Goal: Obtain resource: Obtain resource

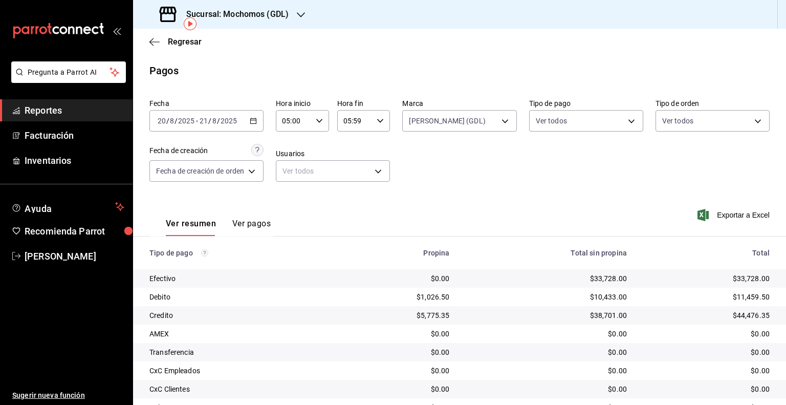
scroll to position [47, 0]
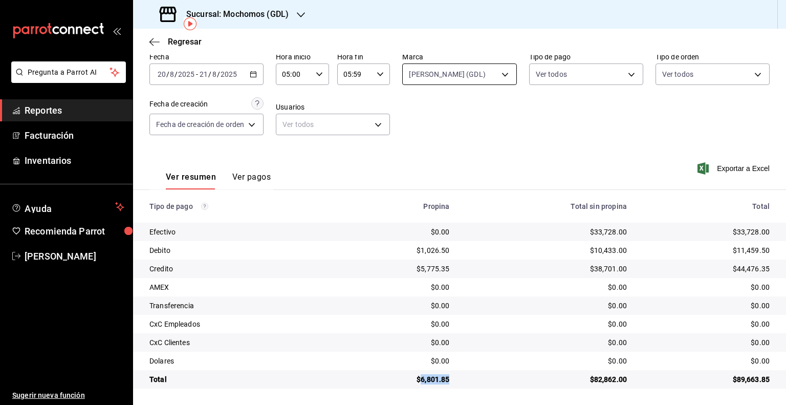
click at [501, 75] on body "Pregunta a Parrot AI Reportes Facturación Inventarios Ayuda Recomienda Parrot […" at bounding box center [393, 202] width 786 height 405
click at [590, 137] on div at bounding box center [393, 202] width 786 height 405
click at [195, 76] on input "2025" at bounding box center [186, 74] width 17 height 8
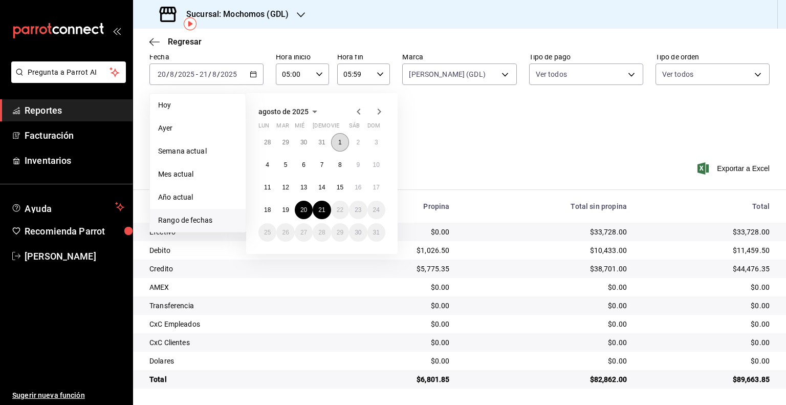
click at [345, 145] on button "1" at bounding box center [340, 142] width 18 height 18
click at [327, 205] on button "21" at bounding box center [322, 210] width 18 height 18
type input "00:00"
type input "23:59"
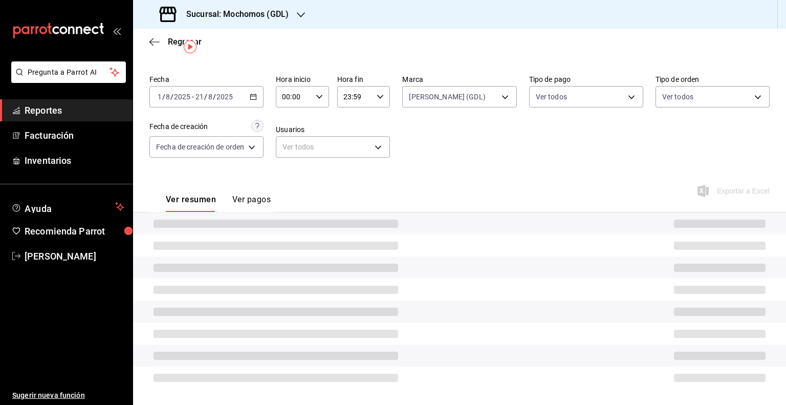
scroll to position [24, 0]
click at [329, 98] on div "Hora inicio 00:00 Hora inicio Hora fin 23:59 Hora fin" at bounding box center [333, 91] width 114 height 33
click at [322, 95] on icon "button" at bounding box center [319, 96] width 7 height 7
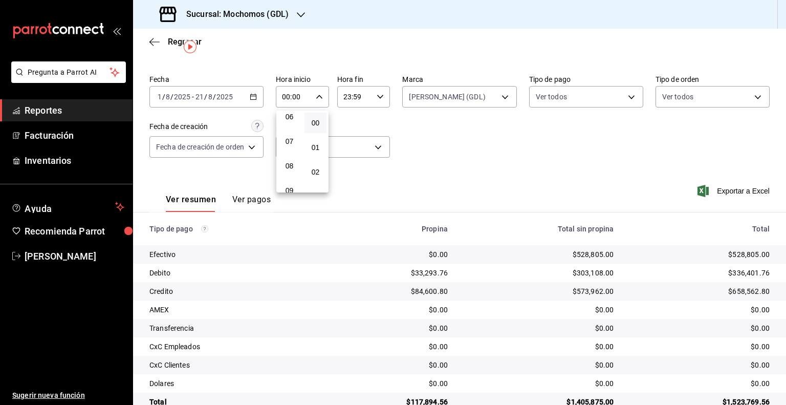
scroll to position [102, 0]
click at [295, 149] on button "05" at bounding box center [290, 143] width 22 height 20
type input "05:00"
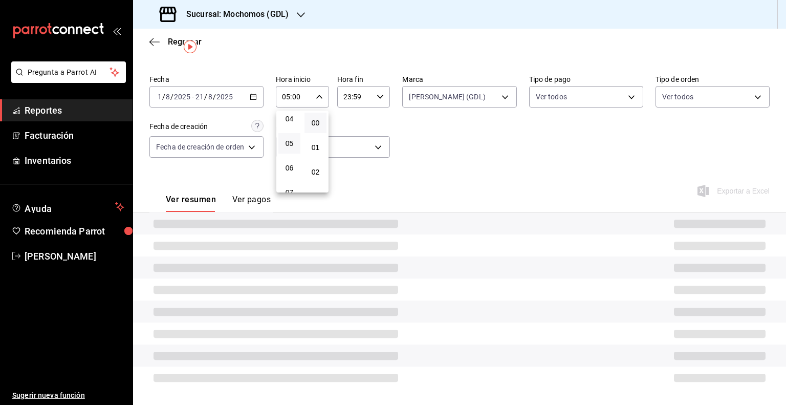
click at [357, 108] on div at bounding box center [393, 202] width 786 height 405
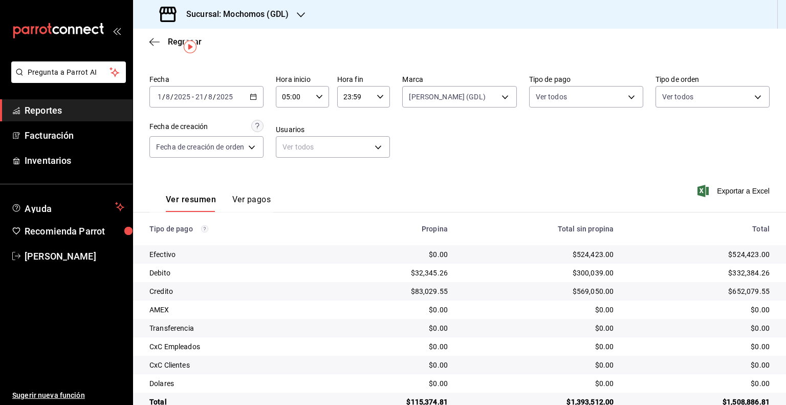
click at [359, 98] on div "00 01 02 03 04 05 06 07 08 09 10 11 12 13 14 15 16 17 18 19 20 21 22 23 00 01 0…" at bounding box center [393, 204] width 786 height 402
click at [359, 98] on input "23:59" at bounding box center [355, 97] width 36 height 20
click at [351, 140] on span "05" at bounding box center [350, 138] width 10 height 8
type input "05:59"
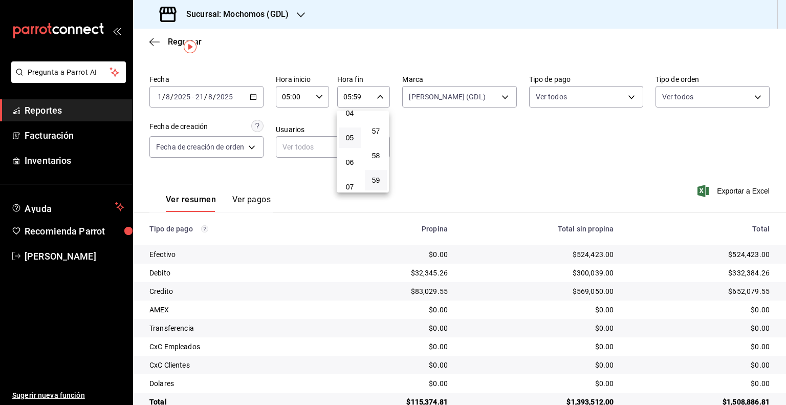
click at [498, 102] on div at bounding box center [393, 202] width 786 height 405
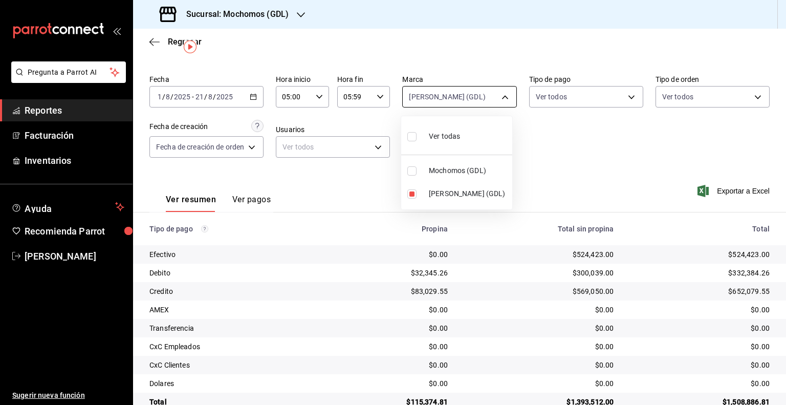
click at [467, 93] on body "Pregunta a Parrot AI Reportes Facturación Inventarios Ayuda Recomienda Parrot […" at bounding box center [393, 202] width 786 height 405
click at [414, 189] on input "checkbox" at bounding box center [412, 193] width 9 height 9
checkbox input "false"
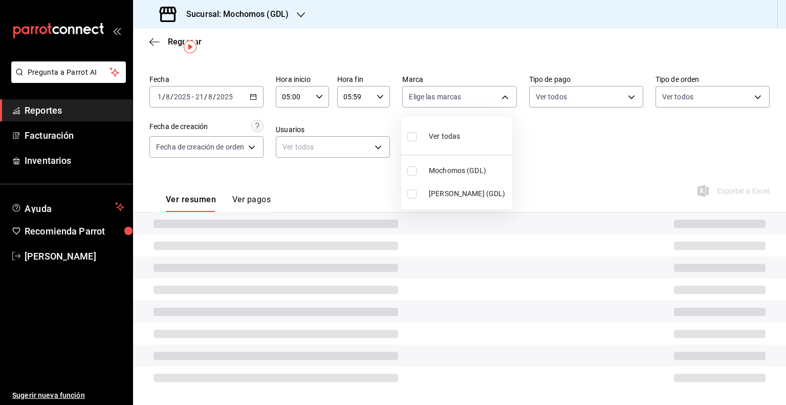
click at [417, 172] on label at bounding box center [414, 170] width 13 height 9
click at [417, 172] on input "checkbox" at bounding box center [412, 170] width 9 height 9
checkbox input "false"
click at [414, 172] on input "checkbox" at bounding box center [412, 170] width 9 height 9
checkbox input "true"
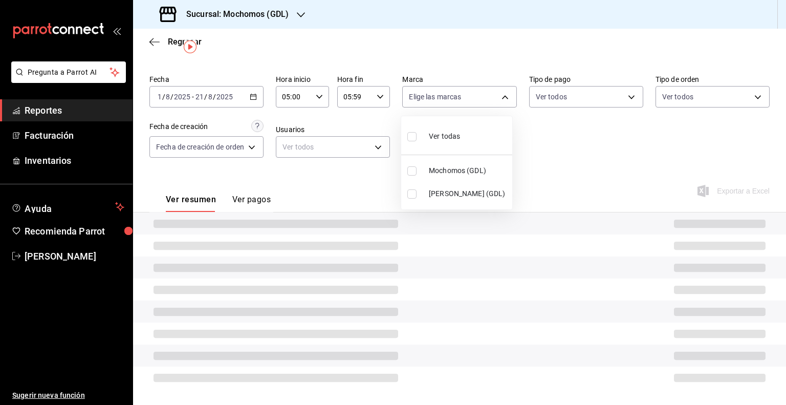
type input "36c25d4a-7cb0-456c-a434-e981d54830bc"
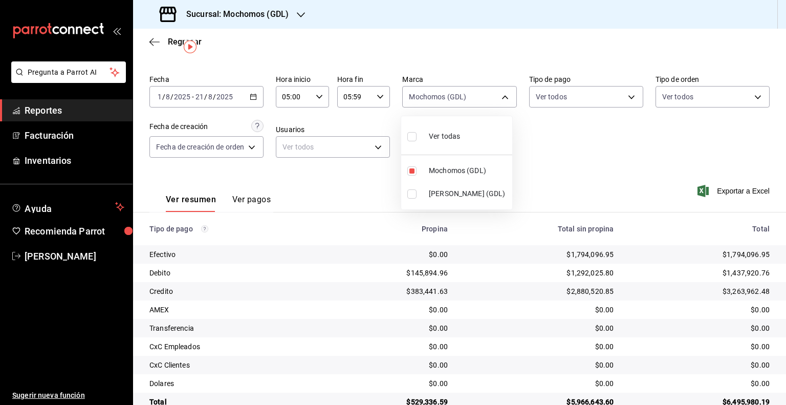
click at [646, 166] on div at bounding box center [393, 202] width 786 height 405
click at [722, 194] on span "Exportar a Excel" at bounding box center [735, 191] width 70 height 12
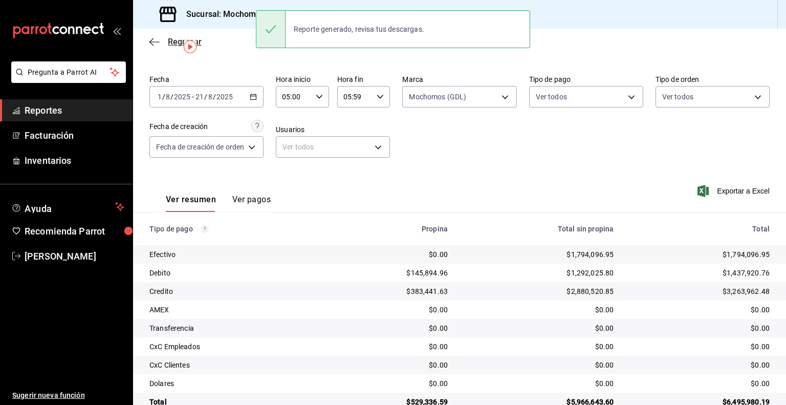
click at [153, 38] on icon "button" at bounding box center [152, 42] width 4 height 8
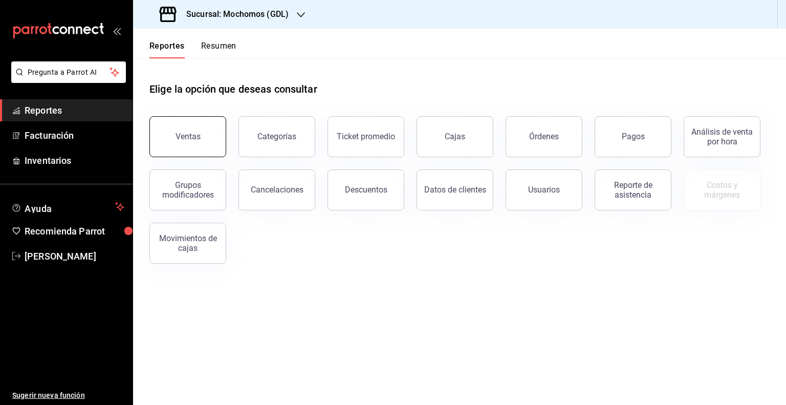
click at [193, 127] on button "Ventas" at bounding box center [188, 136] width 77 height 41
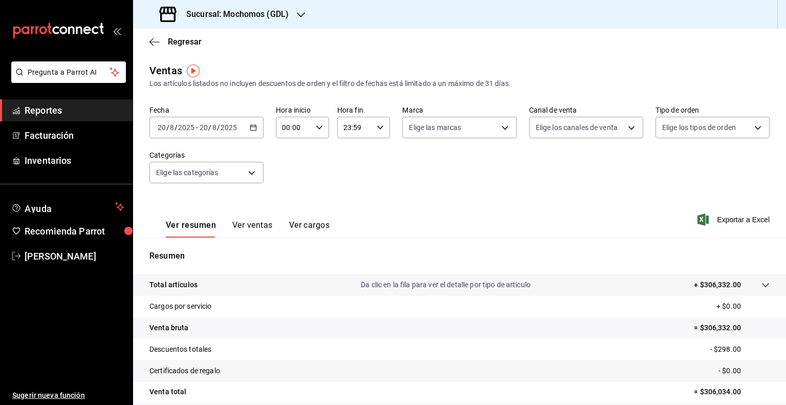
click at [199, 132] on div "[DATE] [DATE] - [DATE] [DATE]" at bounding box center [207, 128] width 114 height 22
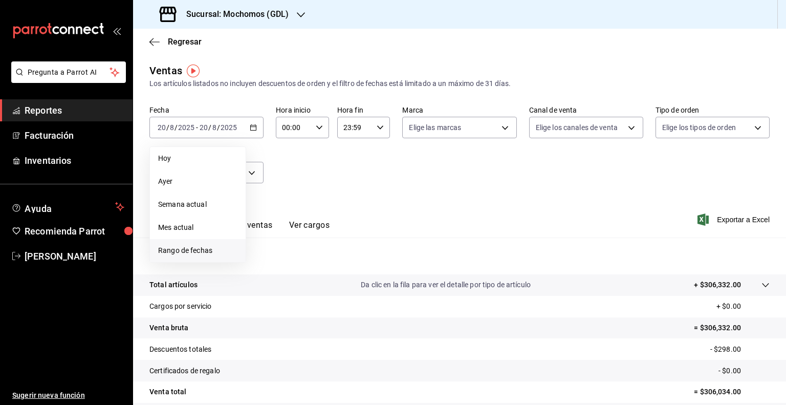
click at [180, 249] on span "Rango de fechas" at bounding box center [197, 250] width 79 height 11
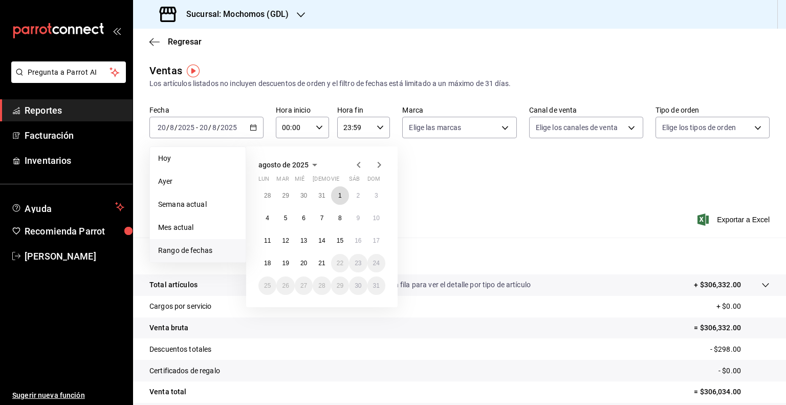
click at [345, 197] on button "1" at bounding box center [340, 195] width 18 height 18
click at [325, 261] on abbr "21" at bounding box center [321, 263] width 7 height 7
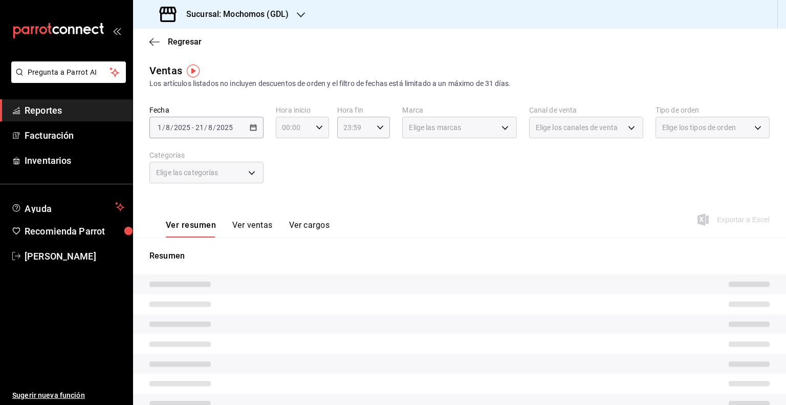
click at [311, 130] on div "00:00 Hora inicio" at bounding box center [302, 128] width 53 height 22
click at [292, 172] on span "05" at bounding box center [288, 174] width 10 height 8
type input "05:00"
click at [360, 128] on div at bounding box center [393, 202] width 786 height 405
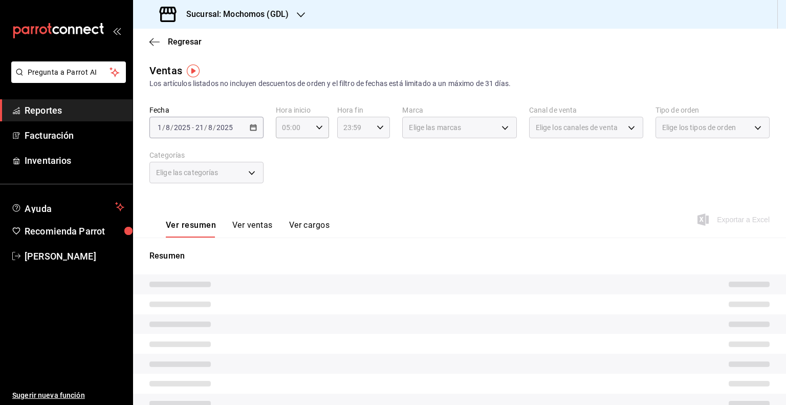
click at [379, 130] on icon "button" at bounding box center [380, 127] width 7 height 7
click at [352, 221] on span "05" at bounding box center [348, 220] width 10 height 8
type input "05:59"
click at [346, 215] on button "05" at bounding box center [348, 219] width 22 height 20
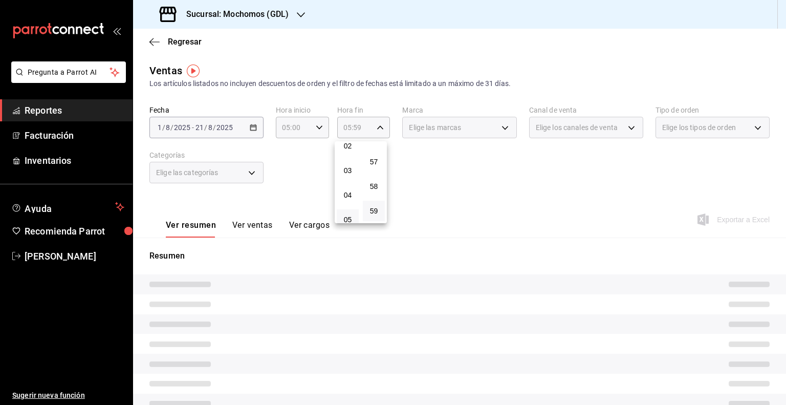
click at [435, 173] on div at bounding box center [393, 202] width 786 height 405
click at [460, 145] on div "Fecha [DATE] [DATE] - [DATE] [DATE] Hora inicio 05:00 Hora inicio Hora fin 05:5…" at bounding box center [460, 150] width 621 height 90
click at [464, 134] on div "Elige las marcas" at bounding box center [459, 128] width 114 height 22
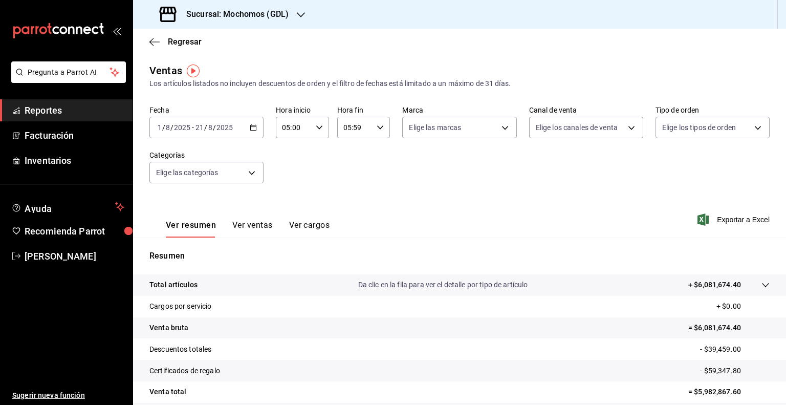
click at [478, 110] on label "Marca" at bounding box center [459, 109] width 114 height 7
click at [477, 123] on body "Pregunta a Parrot AI Reportes Facturación Inventarios Ayuda Recomienda Parrot […" at bounding box center [393, 202] width 786 height 405
click at [445, 198] on span "Mochomos (GDL)" at bounding box center [468, 201] width 80 height 11
type input "36c25d4a-7cb0-456c-a434-e981d54830bc"
checkbox input "true"
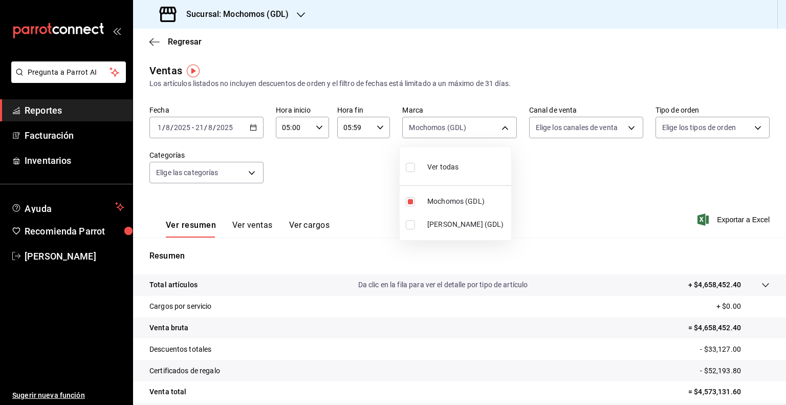
drag, startPoint x: 602, startPoint y: 197, endPoint x: 617, endPoint y: 198, distance: 15.4
click at [604, 194] on div at bounding box center [393, 202] width 786 height 405
click at [496, 208] on div "Ver resumen Ver ventas Ver cargos Exportar a Excel" at bounding box center [459, 217] width 653 height 42
click at [716, 222] on span "Exportar a Excel" at bounding box center [735, 220] width 70 height 12
click at [209, 114] on div "Fecha [DATE] [DATE] - [DATE] [DATE]" at bounding box center [207, 121] width 114 height 33
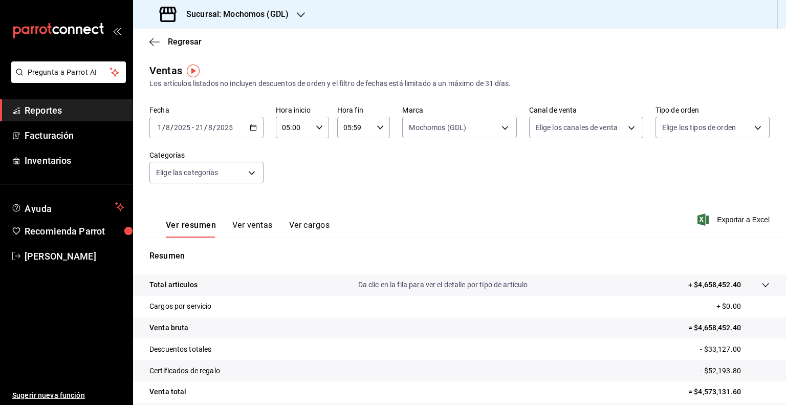
click at [209, 122] on div "[DATE] [DATE] - [DATE] [DATE]" at bounding box center [207, 128] width 114 height 22
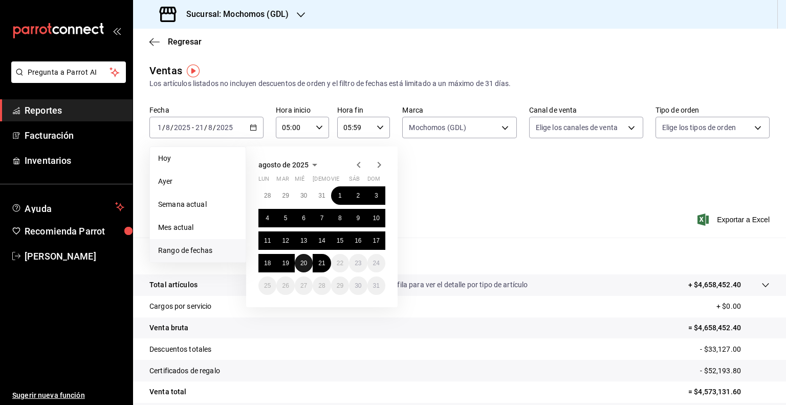
click at [305, 258] on button "20" at bounding box center [304, 263] width 18 height 18
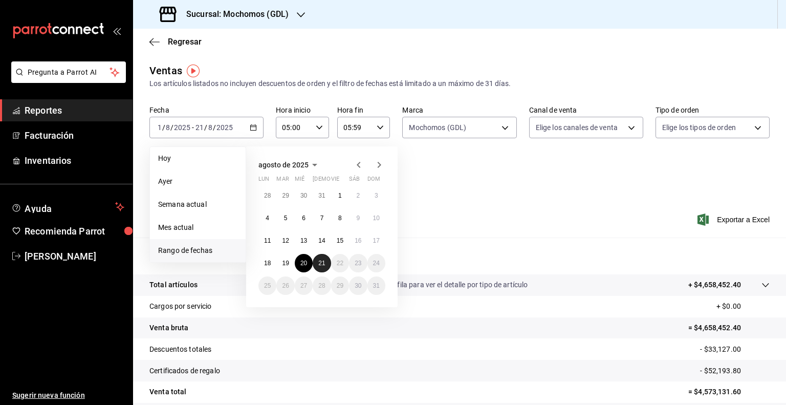
click at [322, 264] on abbr "21" at bounding box center [321, 263] width 7 height 7
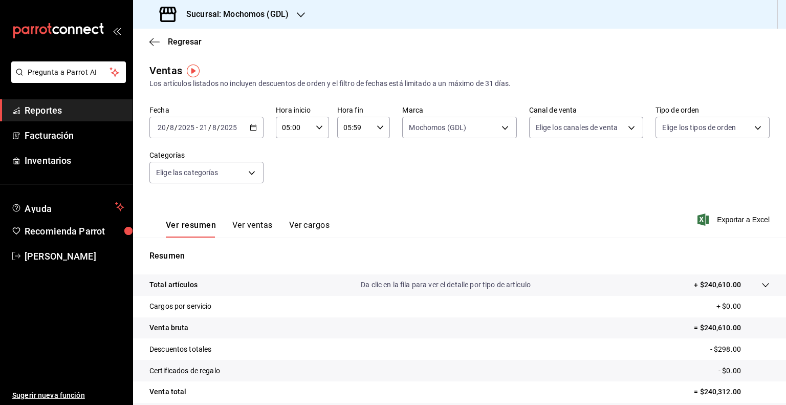
click at [209, 129] on span "/" at bounding box center [209, 127] width 3 height 8
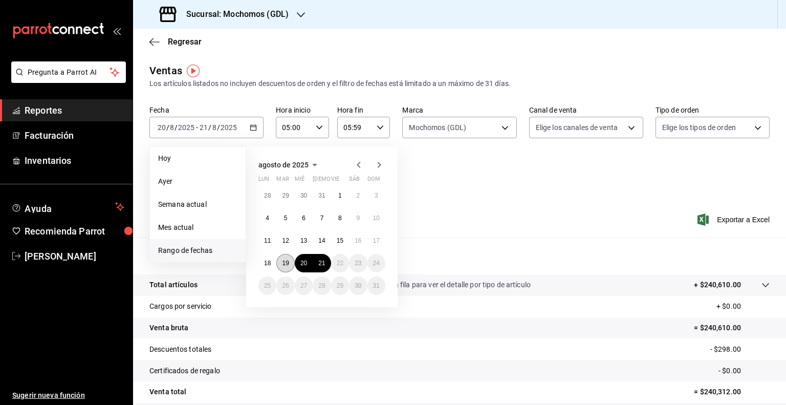
click at [285, 264] on abbr "19" at bounding box center [285, 263] width 7 height 7
click at [298, 264] on button "20" at bounding box center [304, 263] width 18 height 18
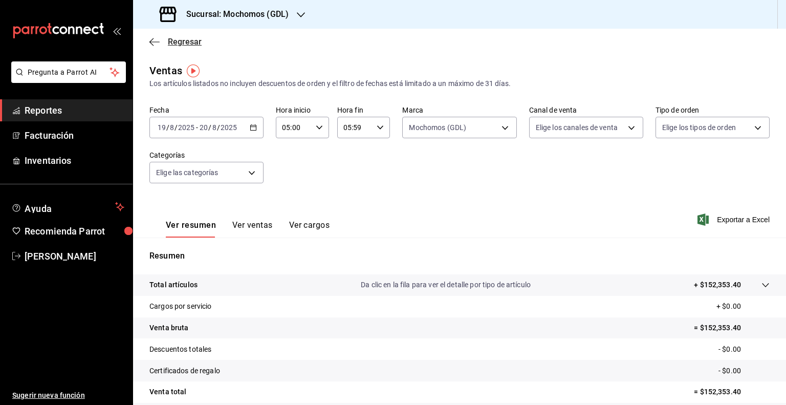
click at [152, 40] on icon "button" at bounding box center [155, 41] width 10 height 9
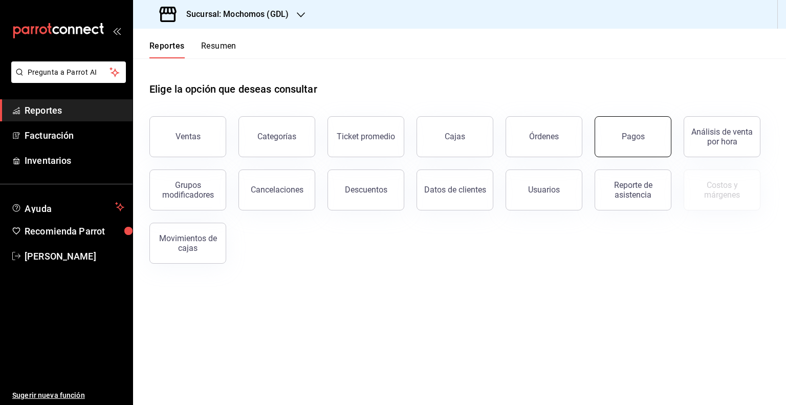
click at [626, 143] on button "Pagos" at bounding box center [633, 136] width 77 height 41
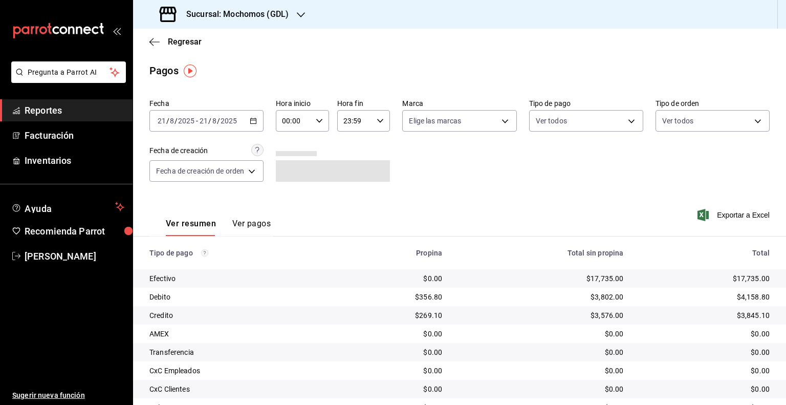
click at [195, 111] on div "[DATE] [DATE] - [DATE] [DATE]" at bounding box center [207, 121] width 114 height 22
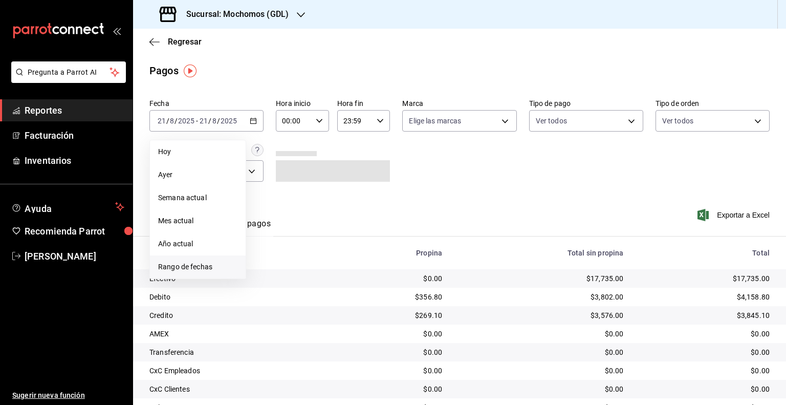
click at [178, 267] on span "Rango de fechas" at bounding box center [197, 267] width 79 height 11
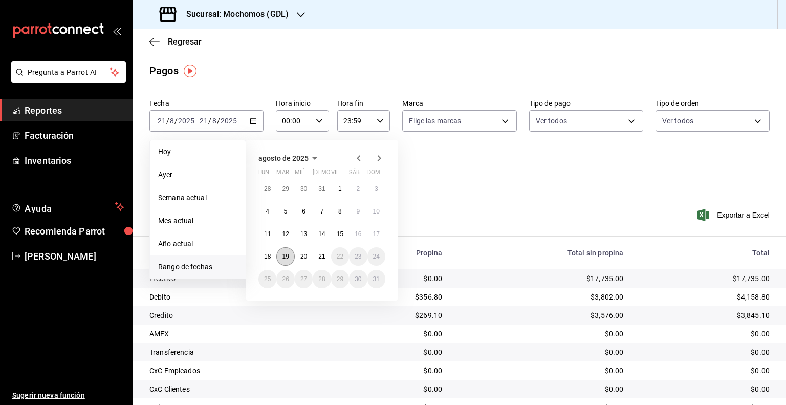
click at [285, 257] on abbr "19" at bounding box center [285, 256] width 7 height 7
click at [295, 257] on button "20" at bounding box center [304, 256] width 18 height 18
click at [288, 254] on abbr "19" at bounding box center [285, 256] width 7 height 7
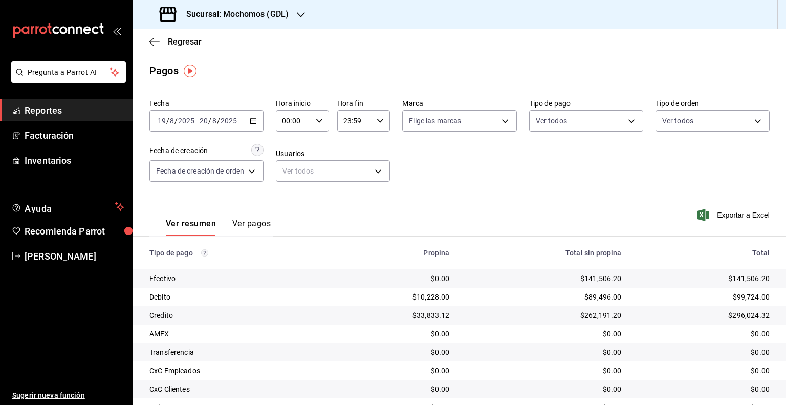
click at [314, 120] on div "00:00 Hora inicio" at bounding box center [302, 121] width 53 height 22
click at [291, 169] on span "05" at bounding box center [290, 167] width 10 height 8
type input "05:00"
click at [290, 167] on span "05" at bounding box center [290, 167] width 10 height 8
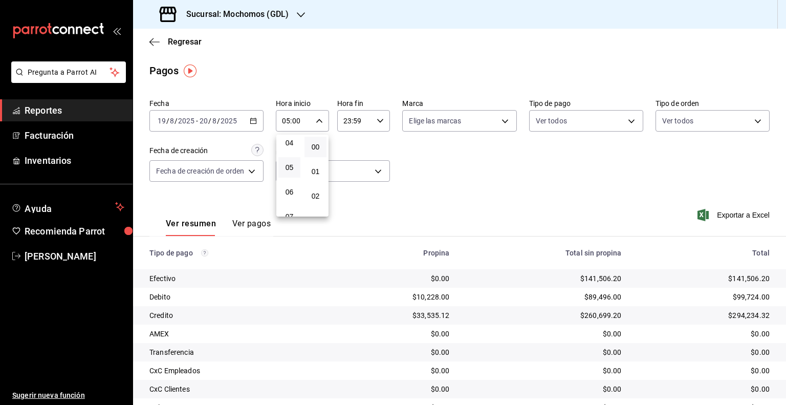
click at [377, 129] on div at bounding box center [393, 202] width 786 height 405
click at [382, 120] on icon "button" at bounding box center [380, 120] width 7 height 7
click at [355, 169] on button "05" at bounding box center [350, 162] width 22 height 20
type input "05:59"
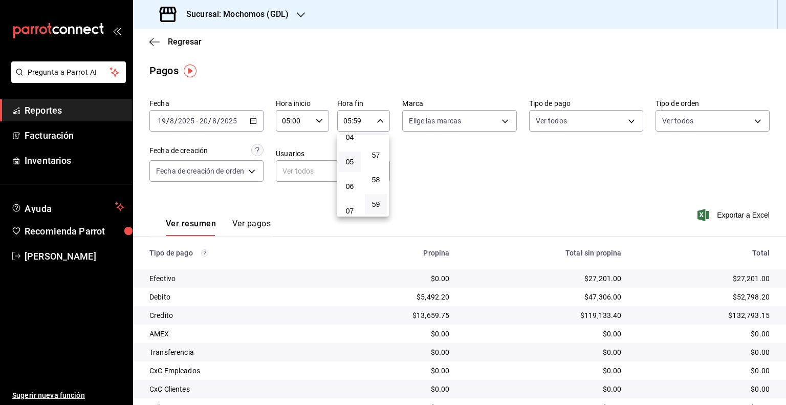
click at [476, 121] on div at bounding box center [393, 202] width 786 height 405
click at [476, 121] on body "Pregunta a Parrot AI Reportes Facturación Inventarios Ayuda Recomienda Parrot […" at bounding box center [393, 202] width 786 height 405
click at [447, 198] on span "Mochomos (GDL)" at bounding box center [468, 194] width 79 height 11
type input "36c25d4a-7cb0-456c-a434-e981d54830bc"
checkbox input "true"
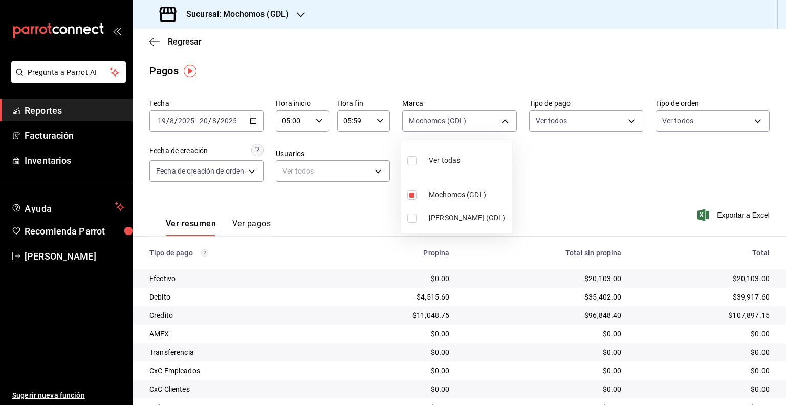
click at [633, 191] on div at bounding box center [393, 202] width 786 height 405
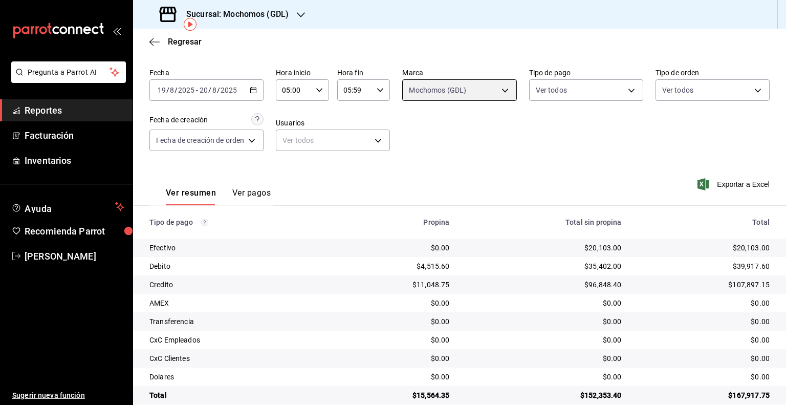
scroll to position [47, 0]
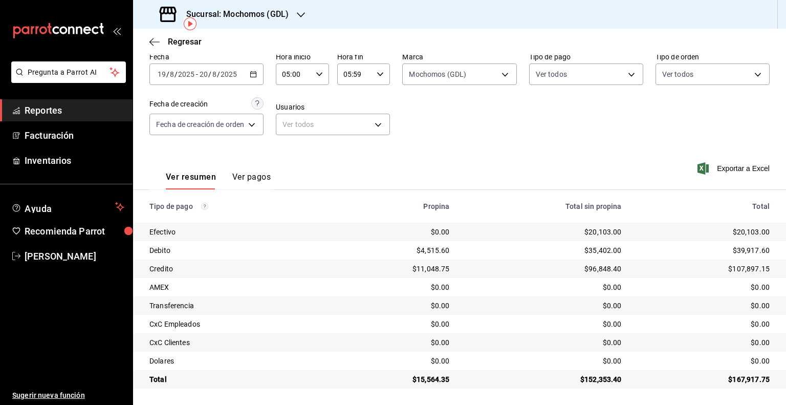
click at [209, 70] on span "/" at bounding box center [209, 74] width 3 height 8
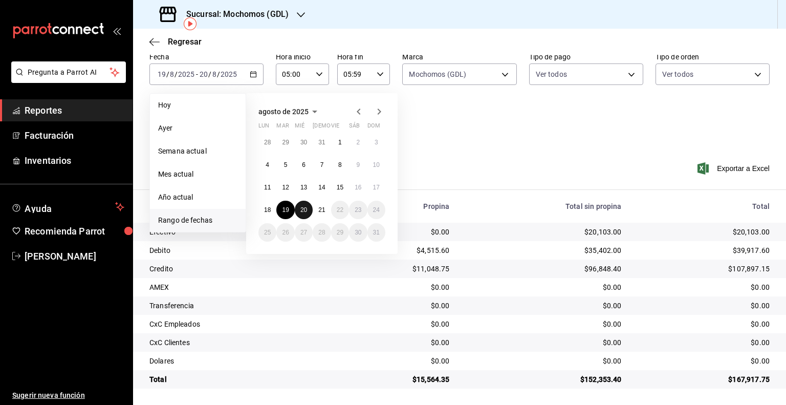
drag, startPoint x: 302, startPoint y: 209, endPoint x: 309, endPoint y: 207, distance: 7.5
click at [302, 208] on abbr "20" at bounding box center [304, 209] width 7 height 7
click at [318, 208] on abbr "21" at bounding box center [321, 209] width 7 height 7
type input "00:00"
type input "23:59"
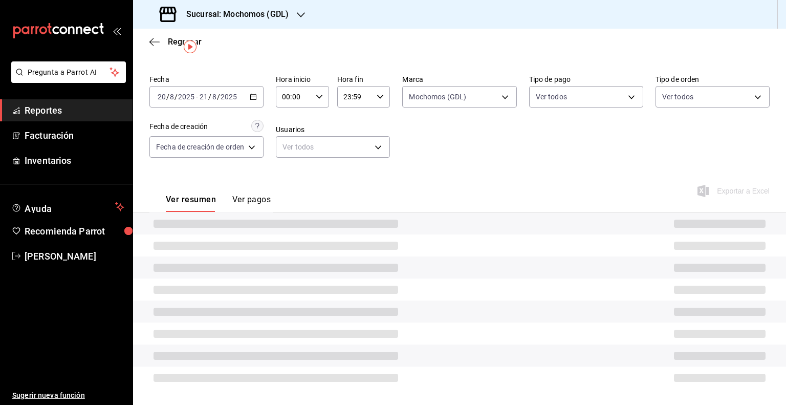
scroll to position [47, 0]
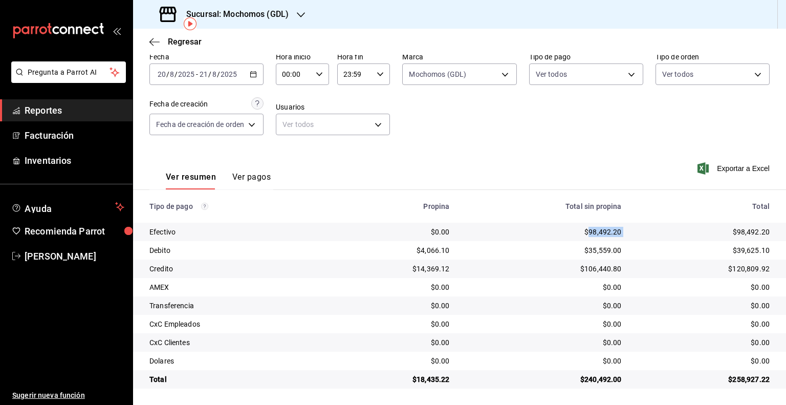
drag, startPoint x: 629, startPoint y: 236, endPoint x: 584, endPoint y: 234, distance: 45.1
click at [584, 234] on tr "Efectivo $0.00 $98,492.20 $98,492.20" at bounding box center [459, 232] width 653 height 18
copy div "98,492.20"
drag, startPoint x: 770, startPoint y: 251, endPoint x: 732, endPoint y: 251, distance: 38.4
click at [732, 251] on td "$39,625.10" at bounding box center [708, 250] width 156 height 18
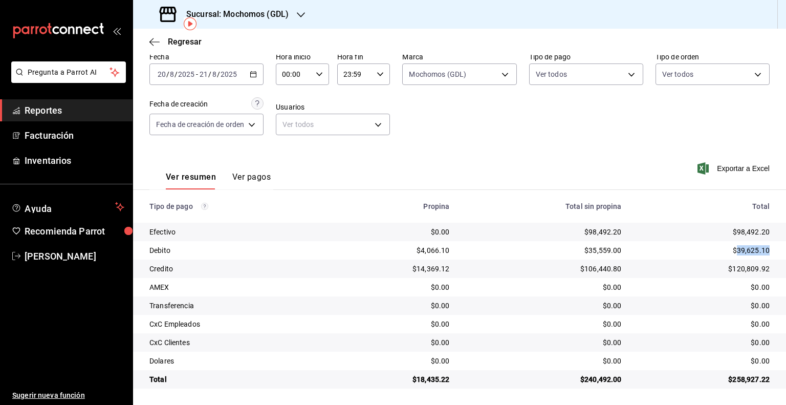
copy div "39,625.10"
drag, startPoint x: 765, startPoint y: 265, endPoint x: 727, endPoint y: 270, distance: 38.2
click at [727, 270] on td "$120,809.92" at bounding box center [708, 269] width 156 height 18
copy div "120,809.92"
drag, startPoint x: 452, startPoint y: 381, endPoint x: 416, endPoint y: 381, distance: 35.8
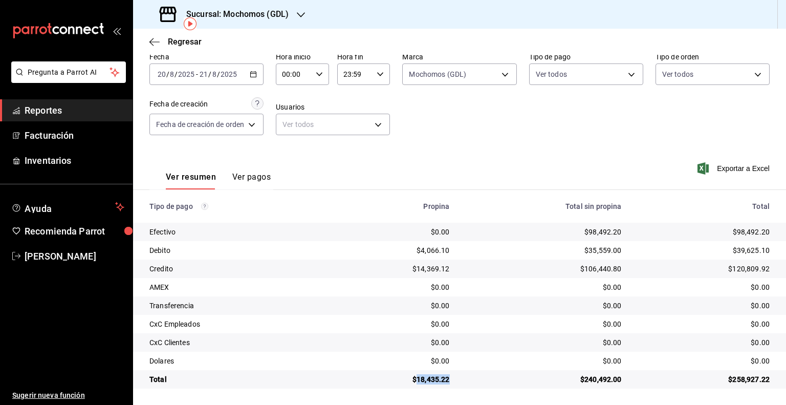
click at [416, 381] on td "$18,435.22" at bounding box center [394, 379] width 127 height 18
copy div "18,435.22"
click at [190, 78] on div "[DATE] [DATE] - [DATE] [DATE]" at bounding box center [207, 74] width 114 height 22
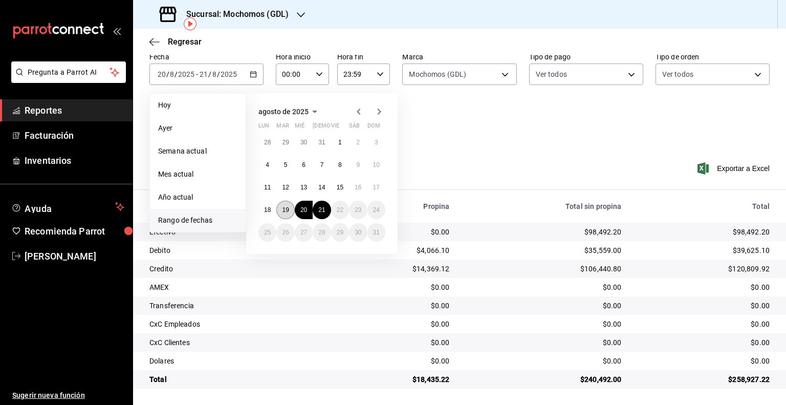
click at [285, 209] on abbr "19" at bounding box center [285, 209] width 7 height 7
click at [305, 209] on abbr "20" at bounding box center [304, 209] width 7 height 7
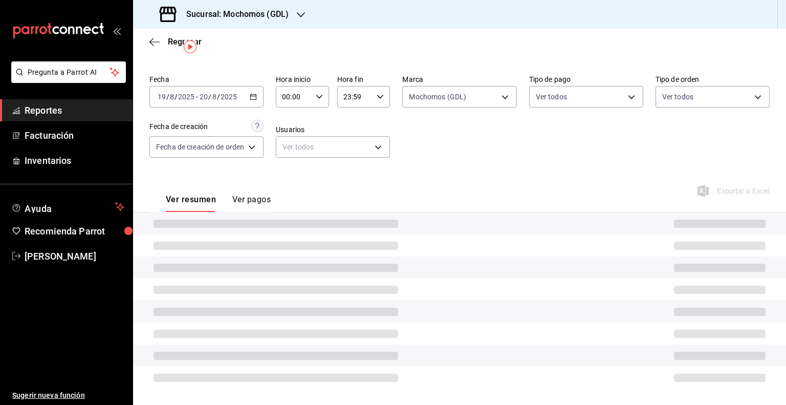
scroll to position [47, 0]
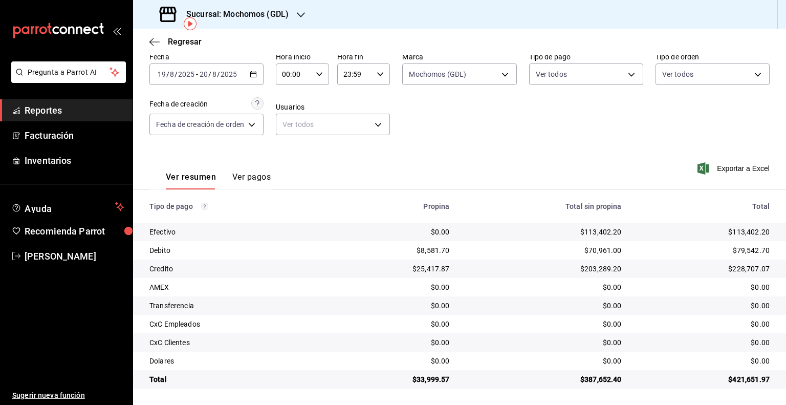
click at [313, 70] on div "00:00 Hora inicio" at bounding box center [302, 74] width 53 height 22
click at [296, 131] on button "05" at bounding box center [290, 120] width 22 height 20
type input "05:00"
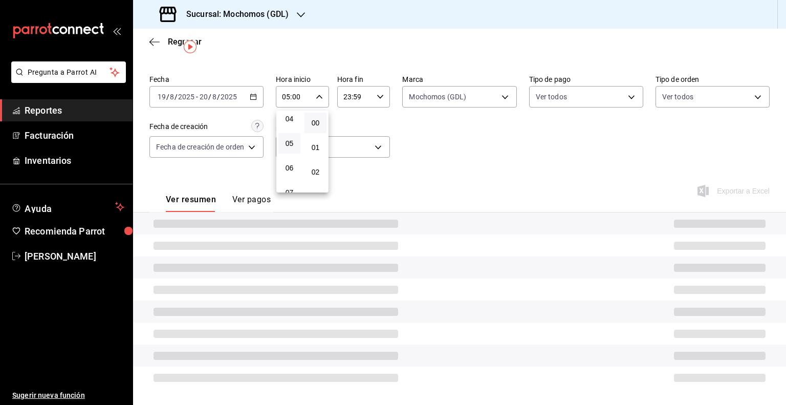
scroll to position [47, 0]
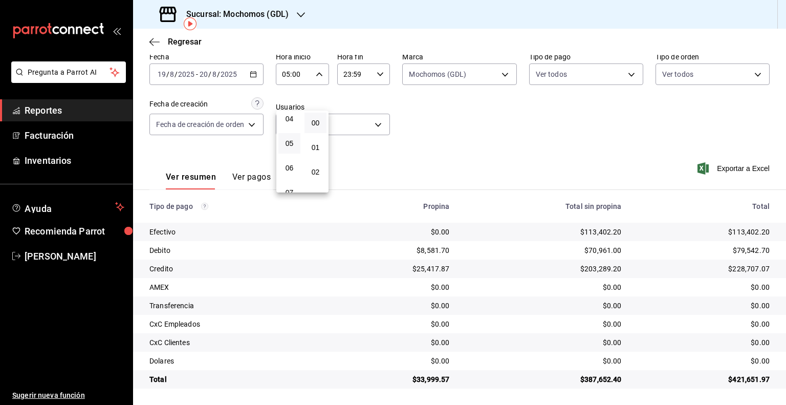
click at [354, 78] on div at bounding box center [393, 202] width 786 height 405
click at [354, 78] on input "23:59" at bounding box center [355, 74] width 36 height 20
click at [350, 119] on span "05" at bounding box center [350, 115] width 10 height 8
type input "05:59"
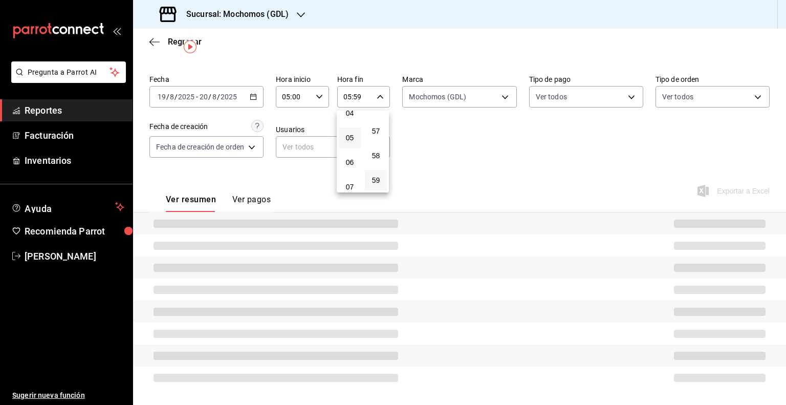
scroll to position [47, 0]
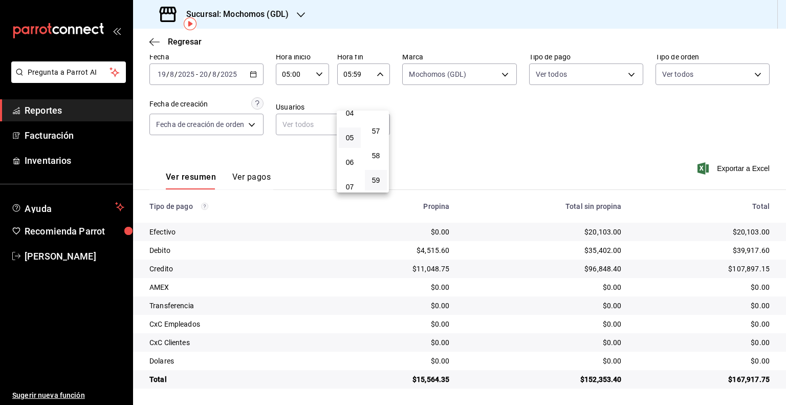
click at [620, 135] on div at bounding box center [393, 202] width 786 height 405
click at [186, 76] on input "2025" at bounding box center [186, 74] width 17 height 8
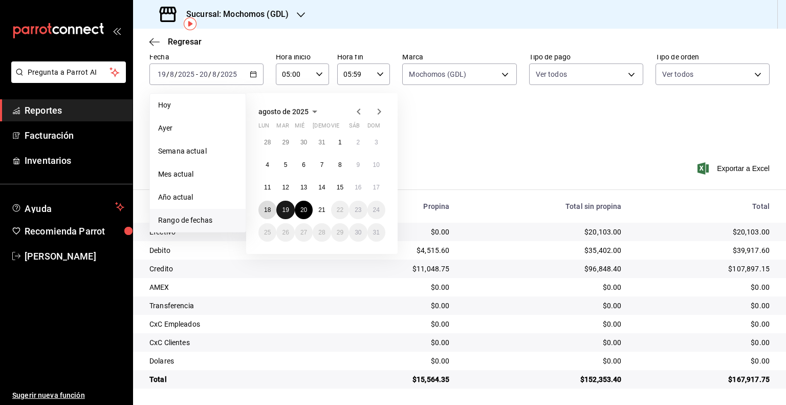
drag, startPoint x: 264, startPoint y: 212, endPoint x: 281, endPoint y: 205, distance: 18.2
click at [268, 209] on button "18" at bounding box center [268, 210] width 18 height 18
click at [281, 205] on button "19" at bounding box center [285, 210] width 18 height 18
type input "00:00"
type input "23:59"
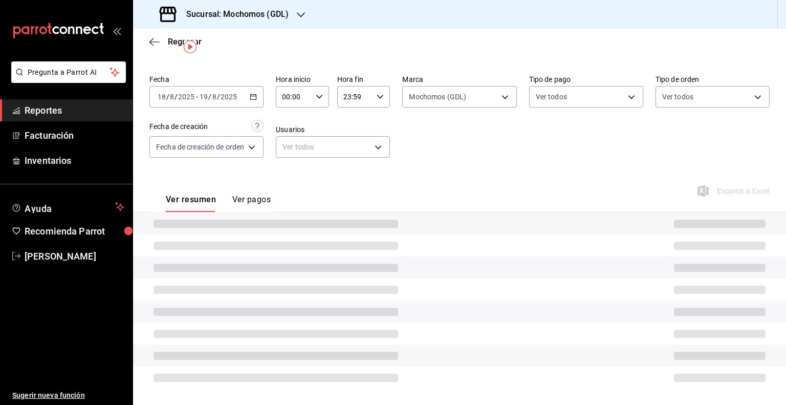
scroll to position [47, 0]
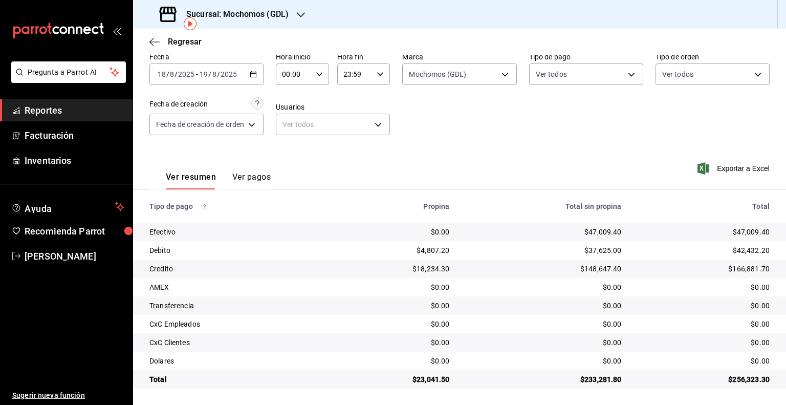
click at [296, 77] on input "00:00" at bounding box center [294, 74] width 36 height 20
click at [289, 124] on span "05" at bounding box center [290, 120] width 10 height 8
type input "05:00"
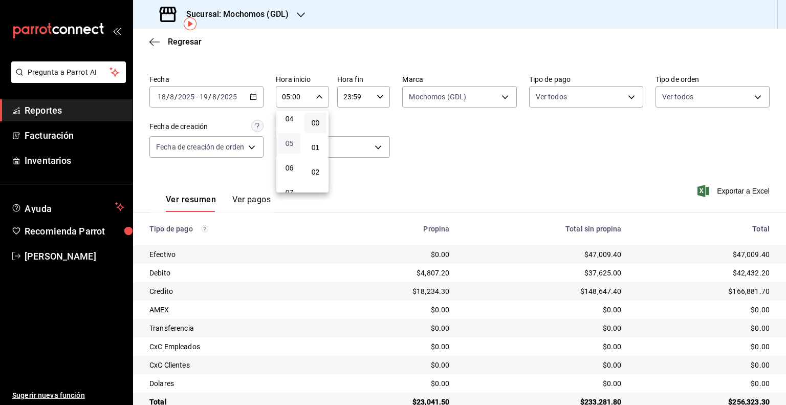
scroll to position [47, 0]
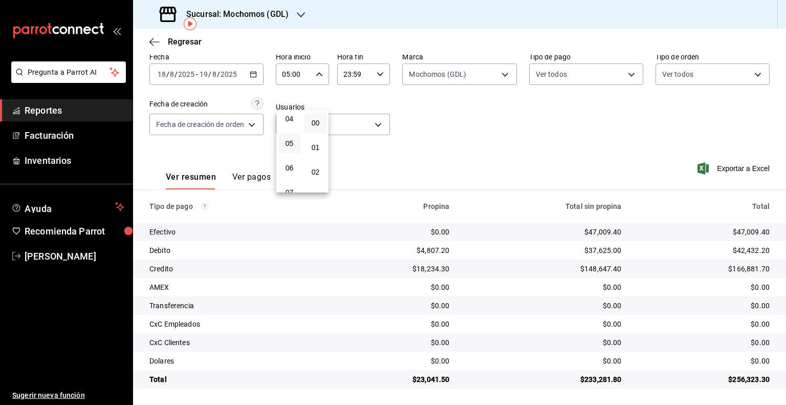
click at [362, 74] on div at bounding box center [393, 202] width 786 height 405
click at [371, 75] on input "23:59" at bounding box center [355, 74] width 36 height 20
click at [350, 118] on span "05" at bounding box center [350, 115] width 10 height 8
type input "05:59"
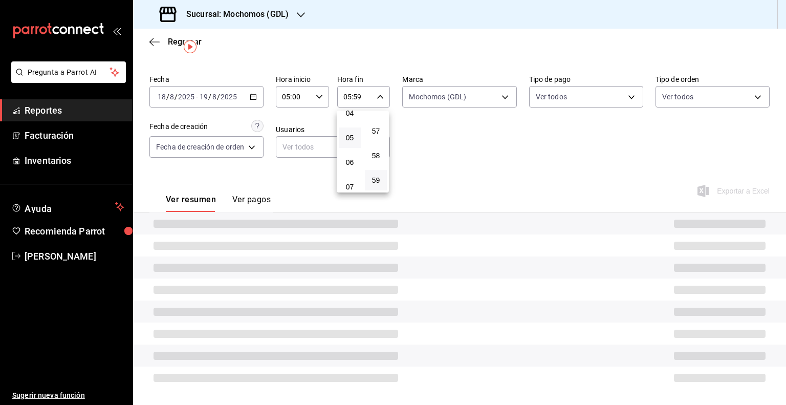
scroll to position [47, 0]
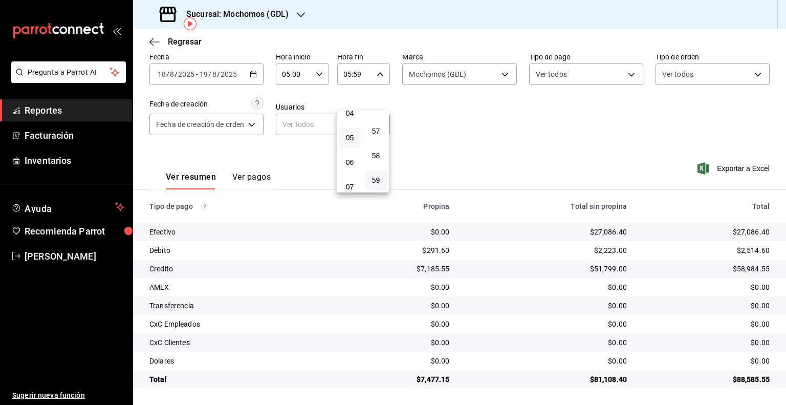
click at [166, 75] on div at bounding box center [393, 202] width 786 height 405
click at [162, 71] on input "18" at bounding box center [161, 74] width 9 height 8
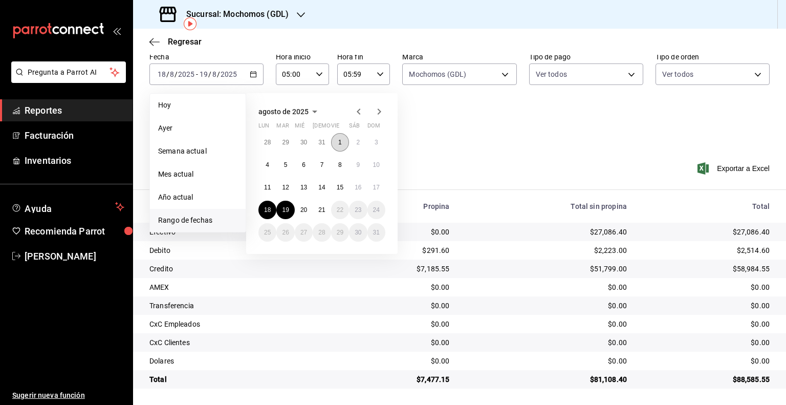
click at [345, 139] on button "1" at bounding box center [340, 142] width 18 height 18
click at [279, 210] on button "19" at bounding box center [285, 210] width 18 height 18
type input "00:00"
type input "23:59"
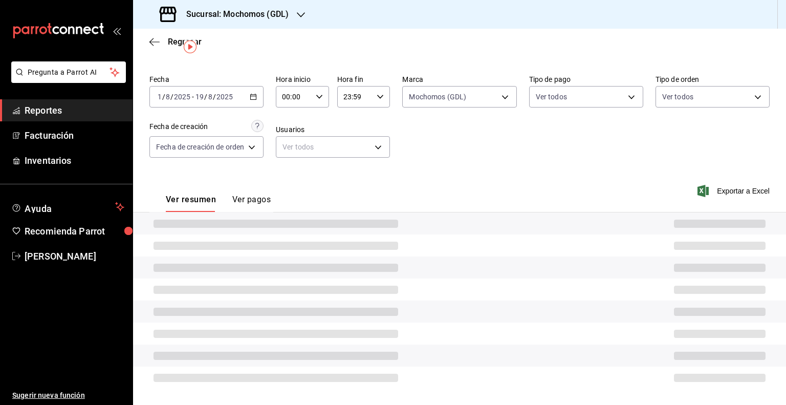
scroll to position [24, 0]
click at [309, 92] on input "00:00" at bounding box center [294, 97] width 36 height 20
click at [294, 152] on button "05" at bounding box center [290, 143] width 22 height 20
type input "05:00"
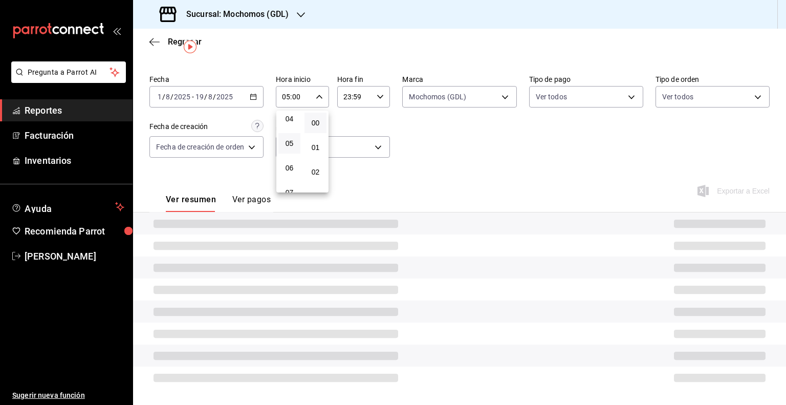
click at [367, 95] on div at bounding box center [393, 202] width 786 height 405
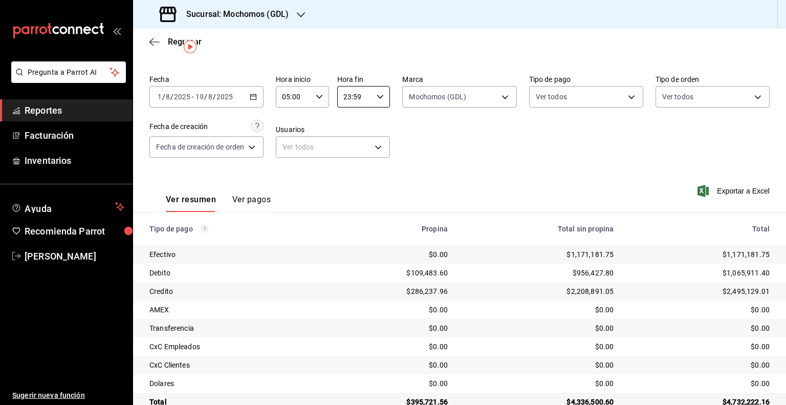
click at [367, 95] on input "23:59" at bounding box center [355, 97] width 36 height 20
click at [350, 142] on span "05" at bounding box center [350, 138] width 10 height 8
type input "05:59"
click at [546, 159] on div at bounding box center [393, 202] width 786 height 405
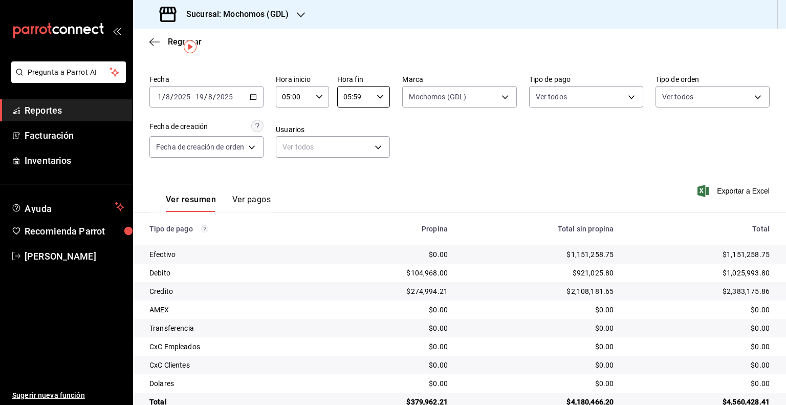
scroll to position [47, 0]
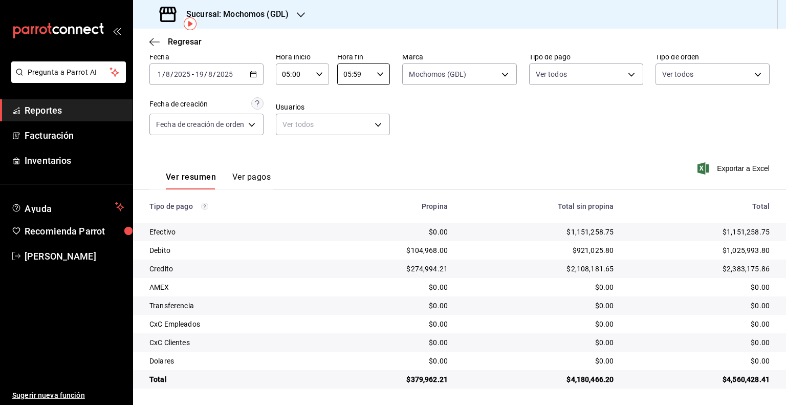
click at [208, 88] on div "Fecha [DATE] [DATE] - [DATE] [DATE] Hora inicio 05:00 Hora inicio Hora fin 05:5…" at bounding box center [460, 97] width 621 height 99
click at [205, 80] on div "[DATE] [DATE] - [DATE] [DATE]" at bounding box center [207, 74] width 114 height 22
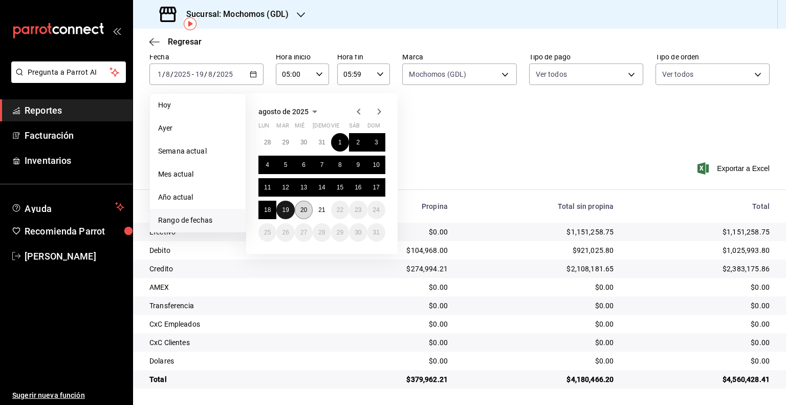
drag, startPoint x: 286, startPoint y: 206, endPoint x: 309, endPoint y: 206, distance: 23.0
click at [286, 206] on abbr "19" at bounding box center [285, 209] width 7 height 7
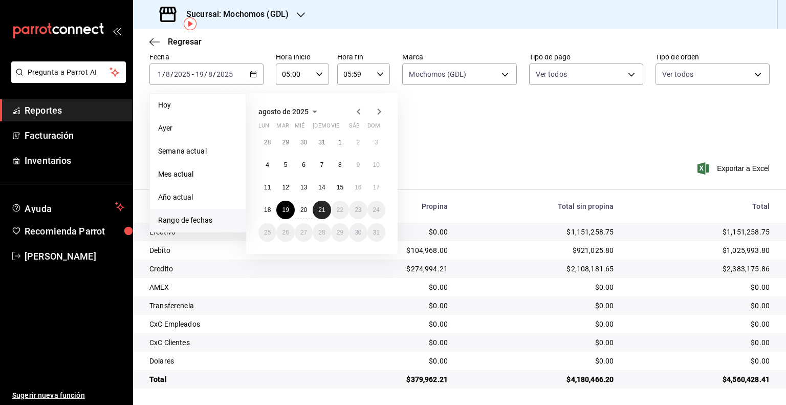
click at [322, 208] on abbr "21" at bounding box center [321, 209] width 7 height 7
type input "00:00"
type input "23:59"
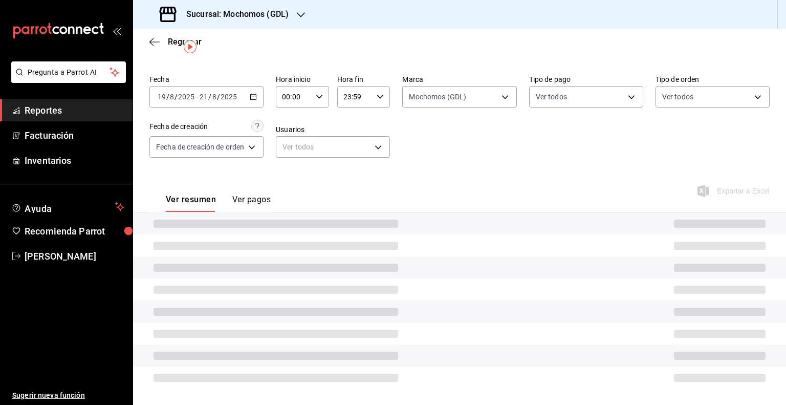
scroll to position [47, 0]
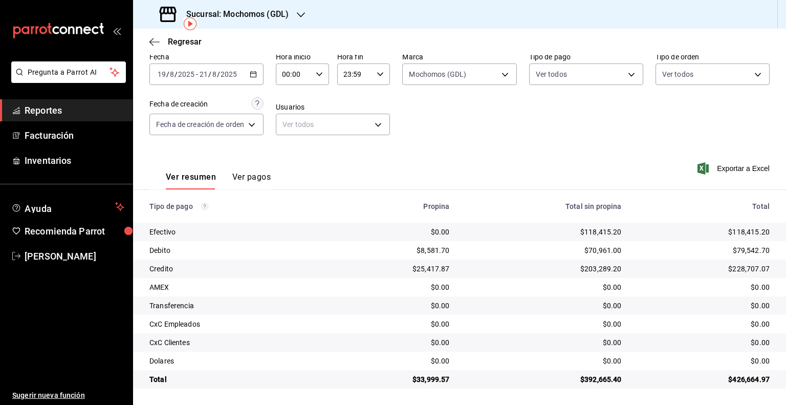
click at [309, 94] on div "Fecha [DATE] [DATE] - [DATE] [DATE] Hora inicio 00:00 Hora inicio Hora fin 23:5…" at bounding box center [460, 97] width 621 height 99
click at [303, 78] on input "00:00" at bounding box center [294, 74] width 36 height 20
click at [291, 124] on span "05" at bounding box center [290, 120] width 10 height 8
type input "05:00"
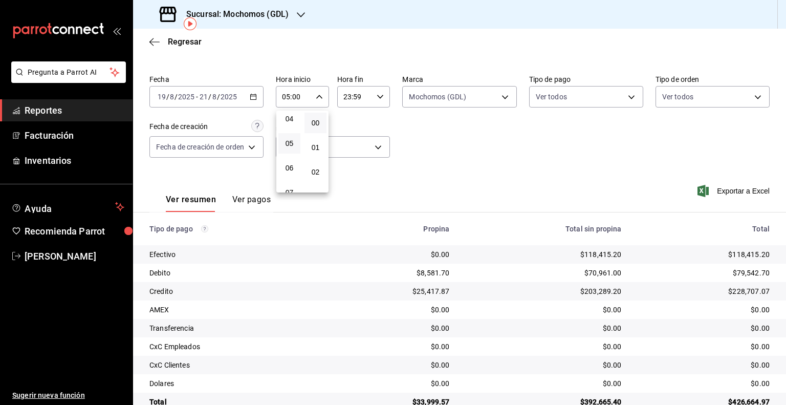
scroll to position [47, 0]
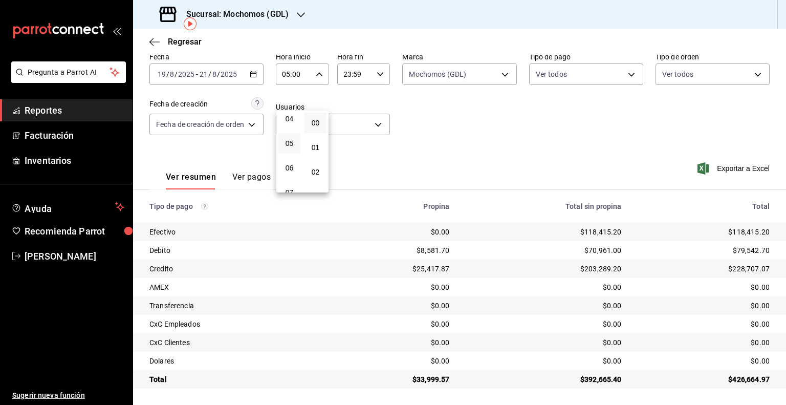
click at [358, 75] on div at bounding box center [393, 202] width 786 height 405
click at [358, 75] on input "23:59" at bounding box center [355, 74] width 36 height 20
click at [352, 118] on span "05" at bounding box center [350, 115] width 10 height 8
type input "05:59"
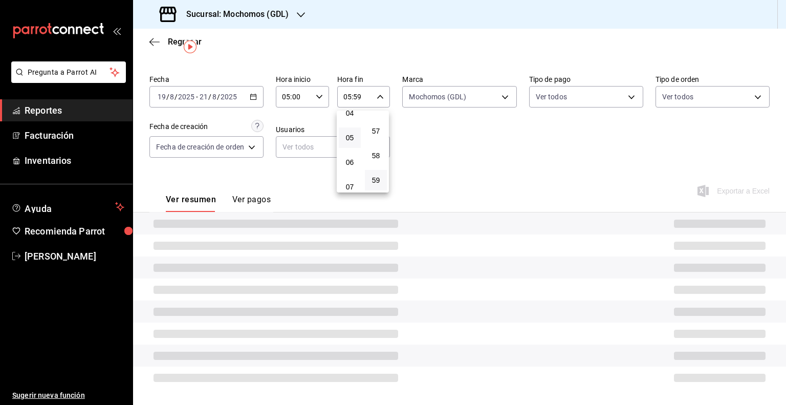
scroll to position [47, 0]
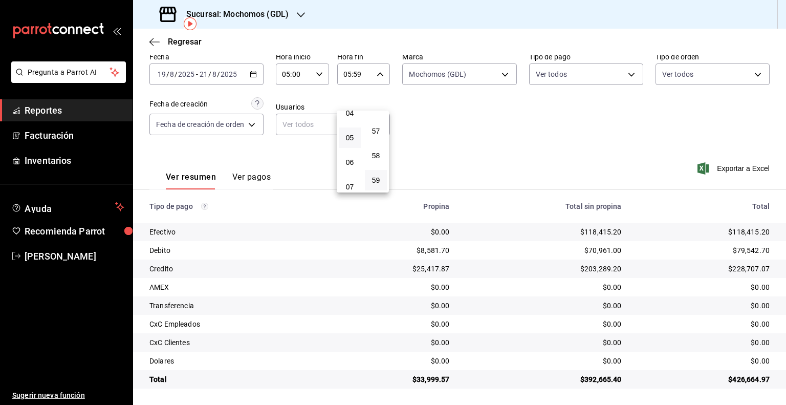
click at [560, 301] on div at bounding box center [393, 202] width 786 height 405
click at [214, 77] on input "8" at bounding box center [214, 74] width 5 height 8
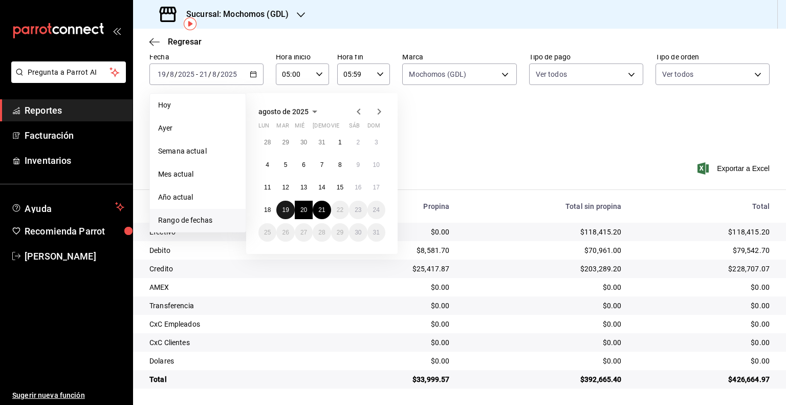
click at [293, 206] on button "19" at bounding box center [285, 210] width 18 height 18
click at [306, 208] on abbr "20" at bounding box center [304, 209] width 7 height 7
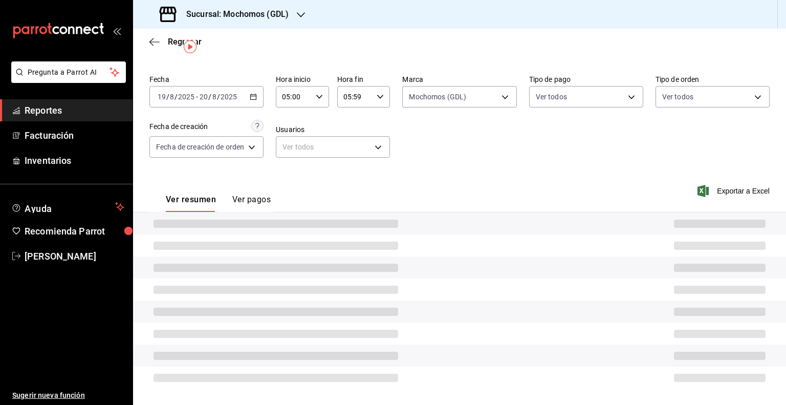
type input "00:00"
type input "23:59"
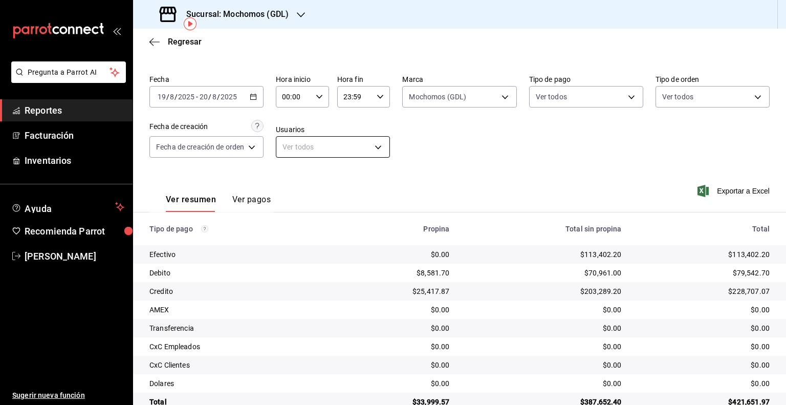
scroll to position [47, 0]
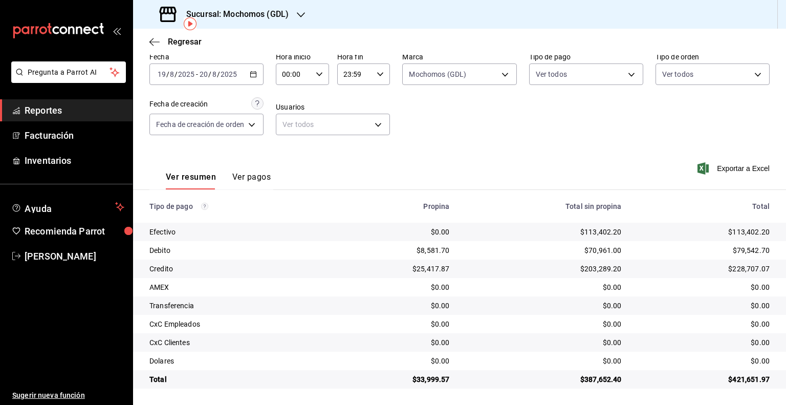
click at [311, 75] on div "00:00 Hora inicio" at bounding box center [302, 74] width 53 height 22
click at [293, 123] on span "05" at bounding box center [290, 120] width 10 height 8
type input "05:00"
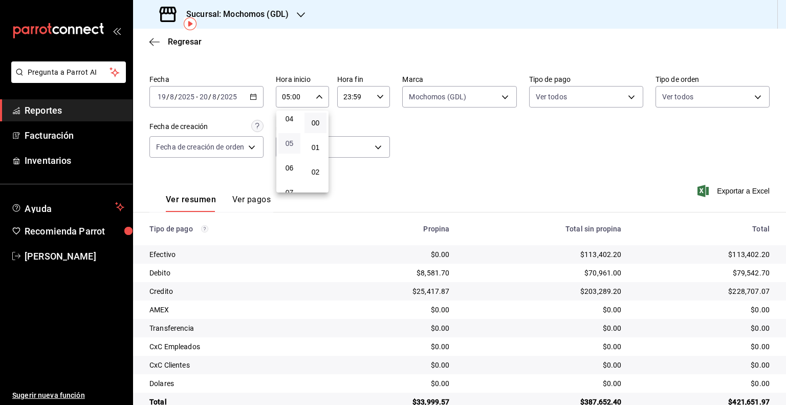
scroll to position [47, 0]
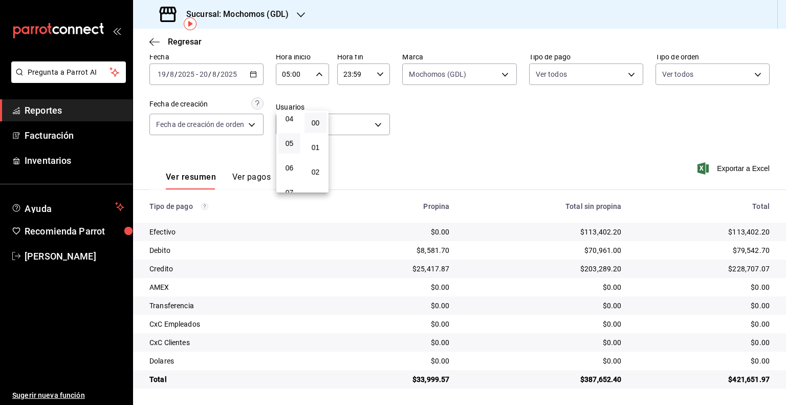
click at [369, 73] on div at bounding box center [393, 202] width 786 height 405
click at [375, 79] on div "23:59 Hora fin" at bounding box center [363, 74] width 53 height 22
click at [356, 117] on button "05" at bounding box center [350, 114] width 22 height 20
type input "05:59"
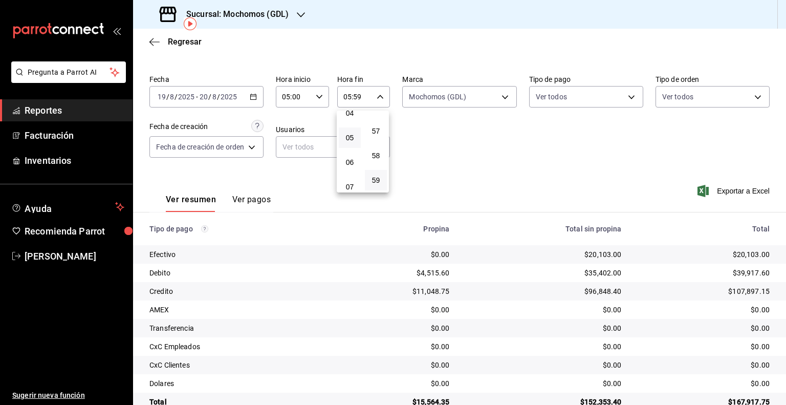
scroll to position [47, 0]
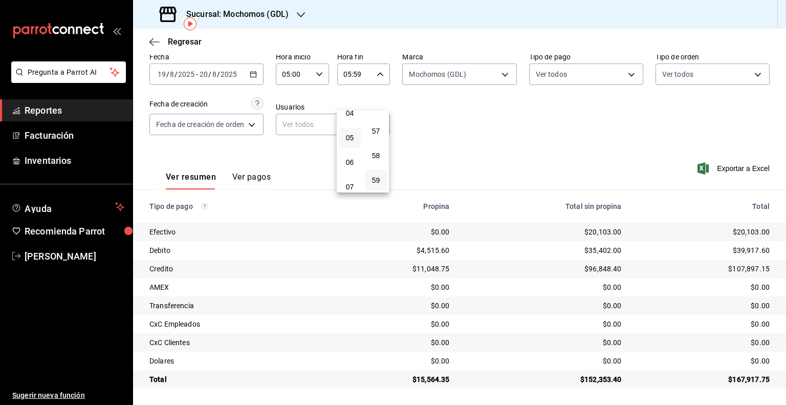
click at [547, 169] on div at bounding box center [393, 202] width 786 height 405
drag, startPoint x: 450, startPoint y: 380, endPoint x: 416, endPoint y: 379, distance: 34.3
click at [416, 379] on td "$15,564.35" at bounding box center [394, 379] width 127 height 18
copy div "15,564.35"
drag, startPoint x: 765, startPoint y: 251, endPoint x: 731, endPoint y: 251, distance: 34.3
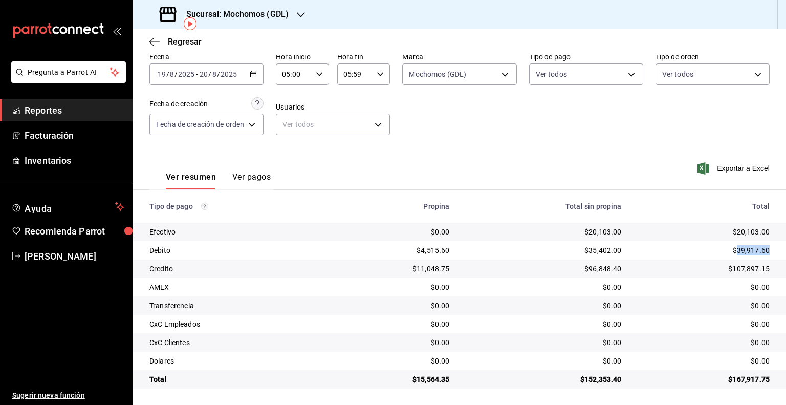
click at [731, 251] on td "$39,917.60" at bounding box center [708, 250] width 156 height 18
copy div "39,917.60"
drag, startPoint x: 766, startPoint y: 267, endPoint x: 725, endPoint y: 271, distance: 41.2
click at [725, 271] on td "$107,897.15" at bounding box center [708, 269] width 156 height 18
copy div "107,897.15"
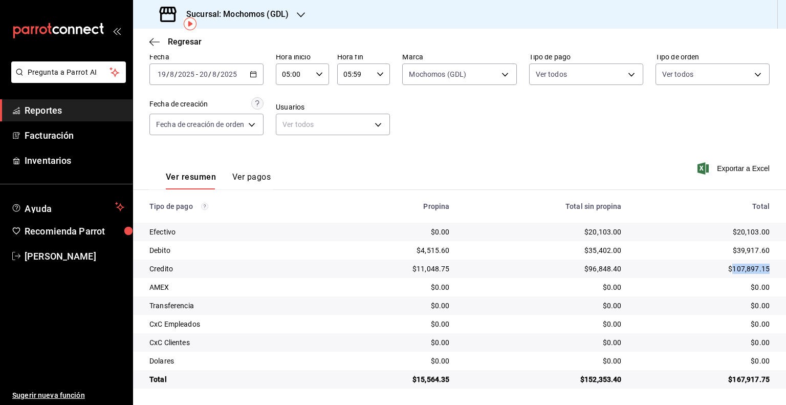
click at [230, 70] on input "2025" at bounding box center [228, 74] width 17 height 8
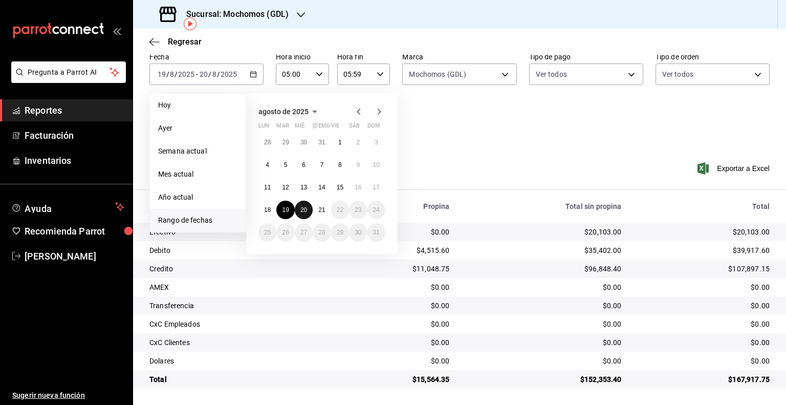
click at [299, 210] on button "20" at bounding box center [304, 210] width 18 height 18
click at [318, 210] on abbr "21" at bounding box center [321, 209] width 7 height 7
type input "00:00"
type input "23:59"
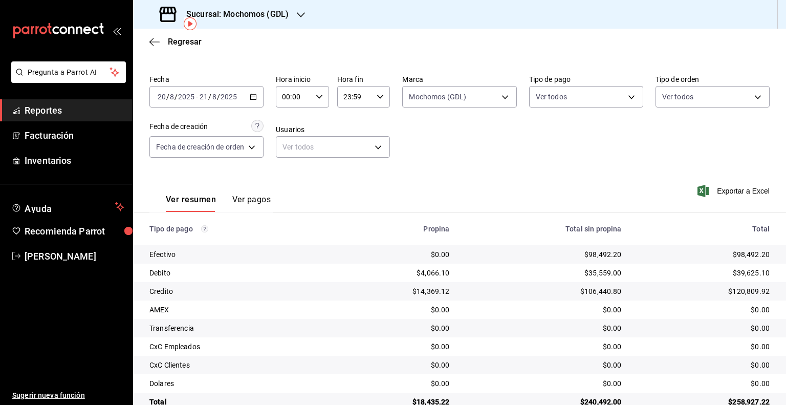
scroll to position [47, 0]
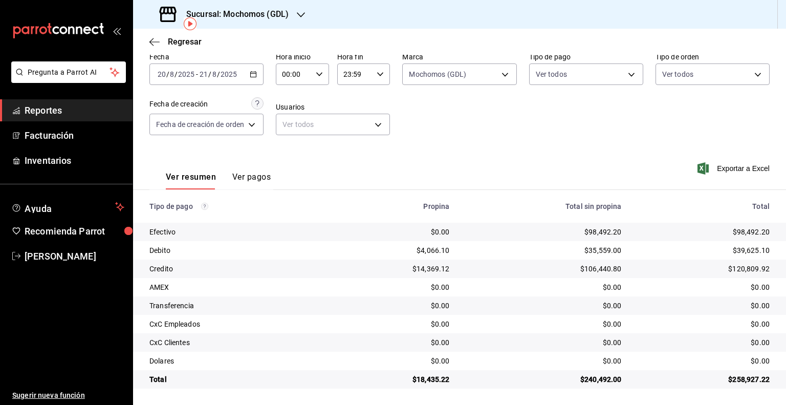
click at [319, 75] on icon "button" at bounding box center [319, 74] width 7 height 7
click at [293, 129] on button "05" at bounding box center [290, 120] width 22 height 20
type input "05:00"
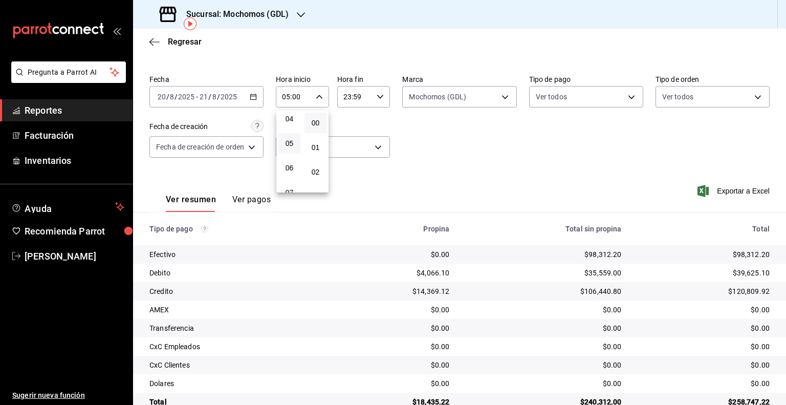
scroll to position [47, 0]
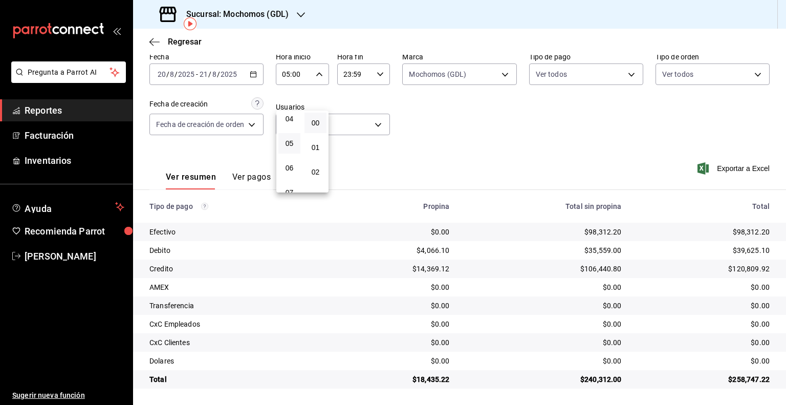
click at [375, 73] on div at bounding box center [393, 202] width 786 height 405
click at [377, 73] on icon "button" at bounding box center [380, 74] width 7 height 7
click at [352, 122] on button "05" at bounding box center [350, 114] width 22 height 20
type input "05:59"
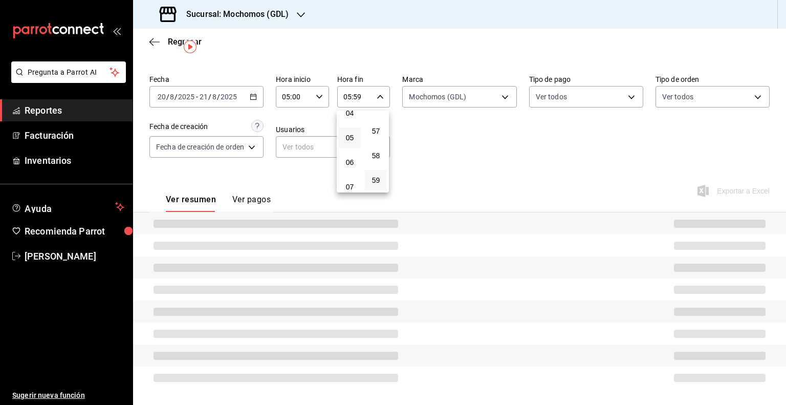
scroll to position [47, 0]
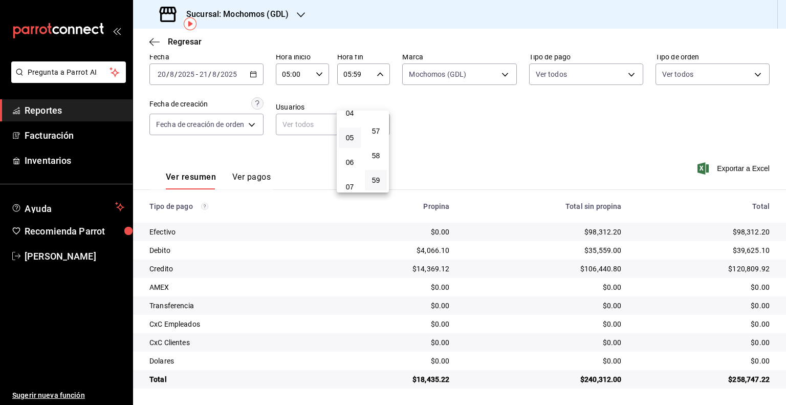
click at [605, 172] on div at bounding box center [393, 202] width 786 height 405
drag, startPoint x: 620, startPoint y: 233, endPoint x: 583, endPoint y: 231, distance: 36.4
click at [583, 231] on td "$98,312.20" at bounding box center [544, 232] width 172 height 18
copy div "98,312.20"
click at [300, 20] on div "Sucursal: Mochomos (GDL)" at bounding box center [225, 14] width 168 height 29
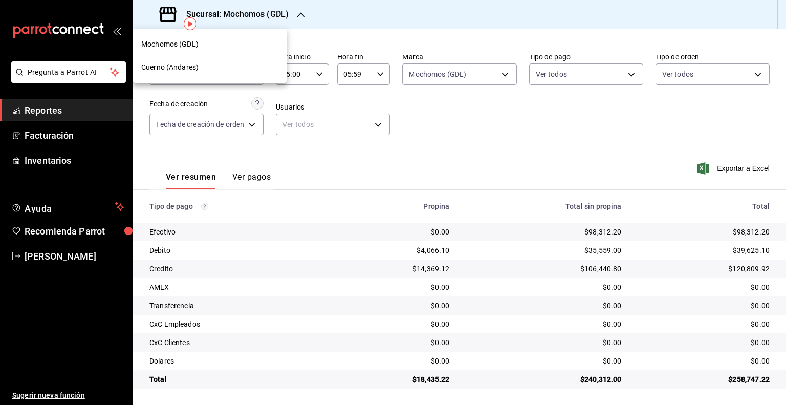
click at [187, 66] on span "Cuerno (Andares)" at bounding box center [169, 67] width 57 height 11
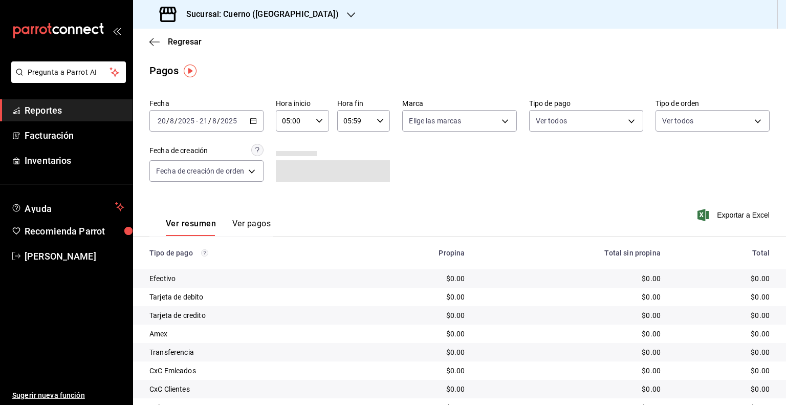
click at [227, 120] on input "2025" at bounding box center [228, 121] width 17 height 8
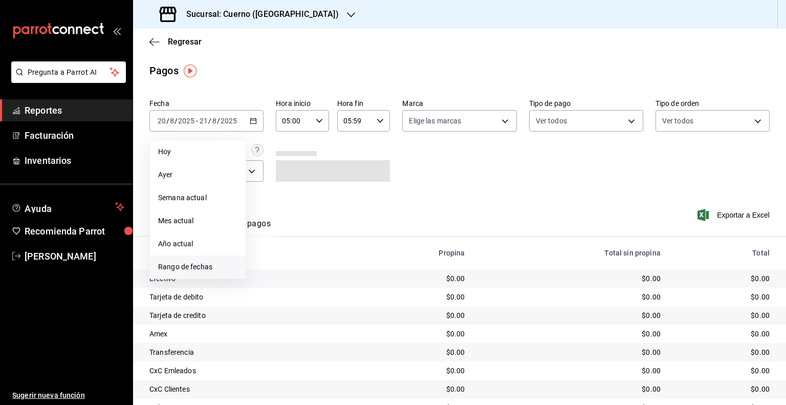
click at [172, 267] on span "Rango de fechas" at bounding box center [197, 267] width 79 height 11
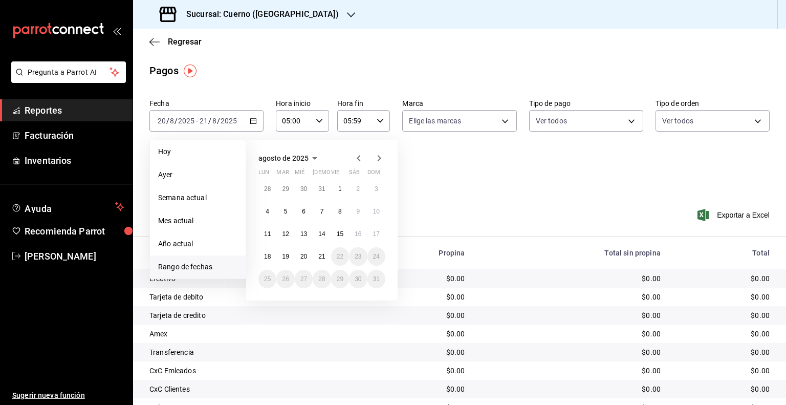
click at [295, 262] on div "28 29 30 31 1 2 3 4 5 6 7 8 9 10 11 12 13 14 15 16 17 18 19 20 21 22 23 24 25 2…" at bounding box center [322, 234] width 127 height 109
click at [302, 257] on abbr "20" at bounding box center [304, 256] width 7 height 7
click at [314, 257] on button "21" at bounding box center [322, 256] width 18 height 18
type input "00:00"
type input "23:59"
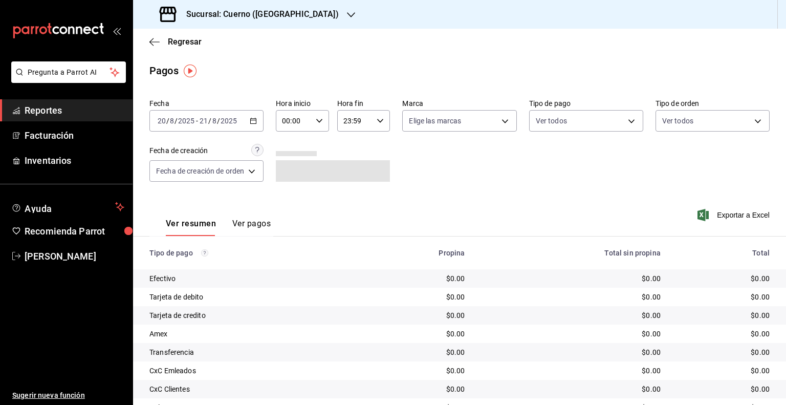
click at [316, 122] on icon "button" at bounding box center [319, 120] width 7 height 7
click at [291, 169] on span "05" at bounding box center [290, 167] width 10 height 8
type input "05:00"
click at [376, 121] on div at bounding box center [393, 202] width 786 height 405
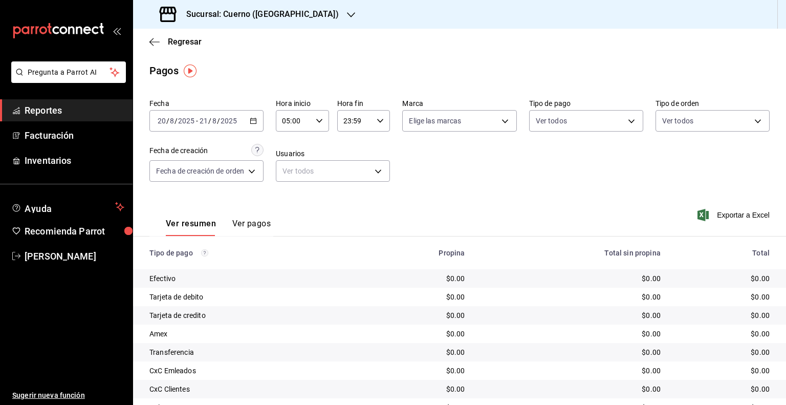
click at [377, 122] on icon "button" at bounding box center [380, 120] width 7 height 7
click at [350, 161] on span "05" at bounding box center [350, 162] width 10 height 8
type input "05:59"
click at [498, 123] on div at bounding box center [393, 202] width 786 height 405
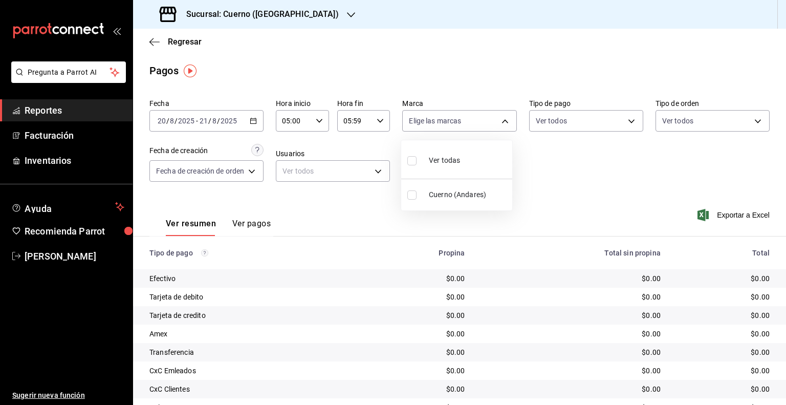
click at [498, 123] on body "Pregunta a Parrot AI Reportes Facturación Inventarios Ayuda Recomienda Parrot […" at bounding box center [393, 202] width 786 height 405
click at [456, 190] on span "Cuerno (Andares)" at bounding box center [468, 194] width 79 height 11
type input "c9e961b9-bc29-480f-a65c-324ff110f526"
checkbox input "true"
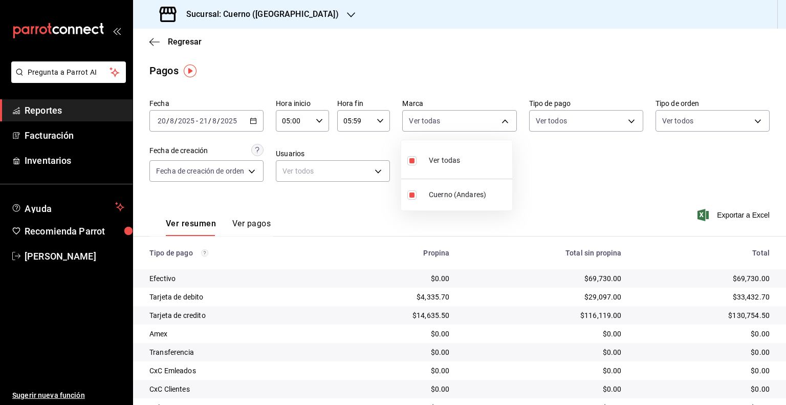
click at [595, 178] on div at bounding box center [393, 202] width 786 height 405
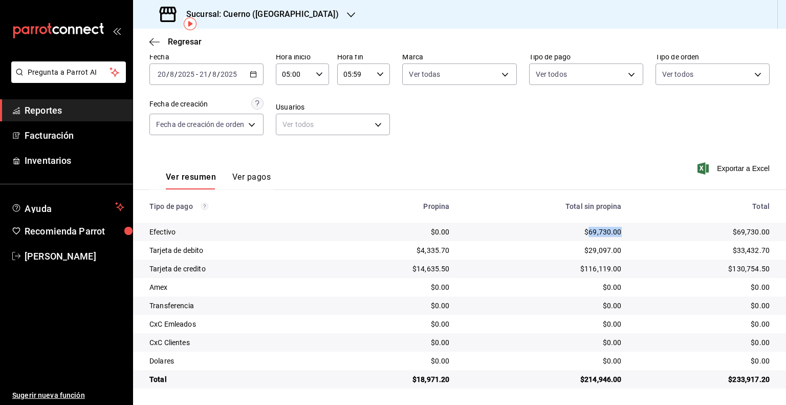
drag, startPoint x: 616, startPoint y: 236, endPoint x: 582, endPoint y: 234, distance: 33.8
click at [582, 234] on td "$69,730.00" at bounding box center [544, 232] width 172 height 18
copy div "69,730.00"
drag, startPoint x: 763, startPoint y: 251, endPoint x: 731, endPoint y: 250, distance: 32.3
click at [731, 250] on td "$33,432.70" at bounding box center [708, 250] width 156 height 18
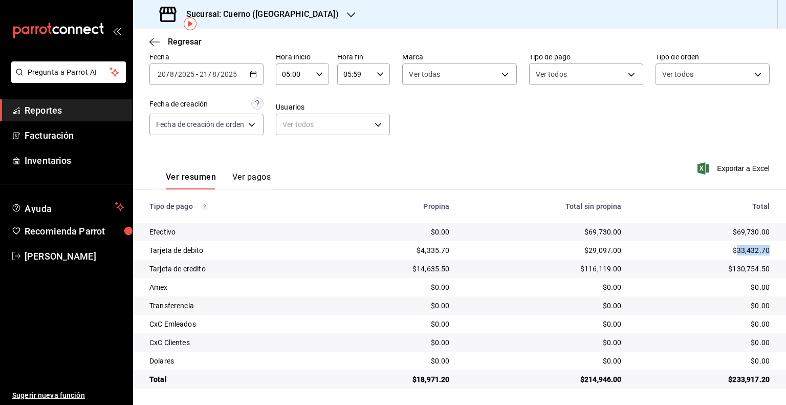
copy div "33,432.70"
drag, startPoint x: 766, startPoint y: 270, endPoint x: 728, endPoint y: 268, distance: 38.5
click at [728, 268] on td "$130,754.50" at bounding box center [708, 269] width 156 height 18
drag, startPoint x: 446, startPoint y: 378, endPoint x: 414, endPoint y: 380, distance: 32.3
click at [414, 380] on div "$18,971.20" at bounding box center [394, 379] width 111 height 10
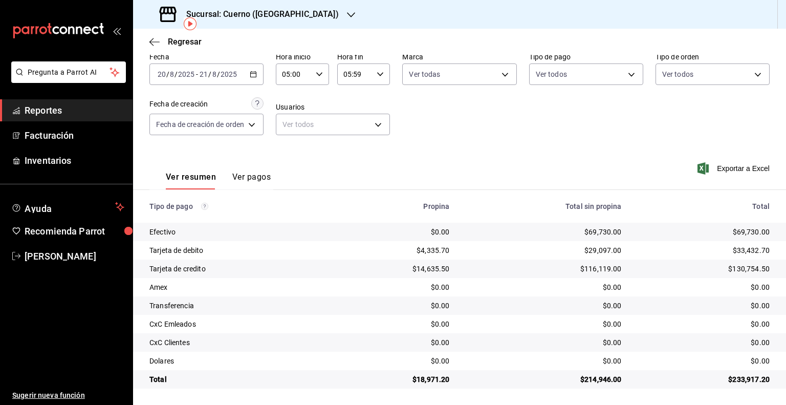
click at [182, 68] on div "[DATE] [DATE] - [DATE] [DATE]" at bounding box center [207, 74] width 114 height 22
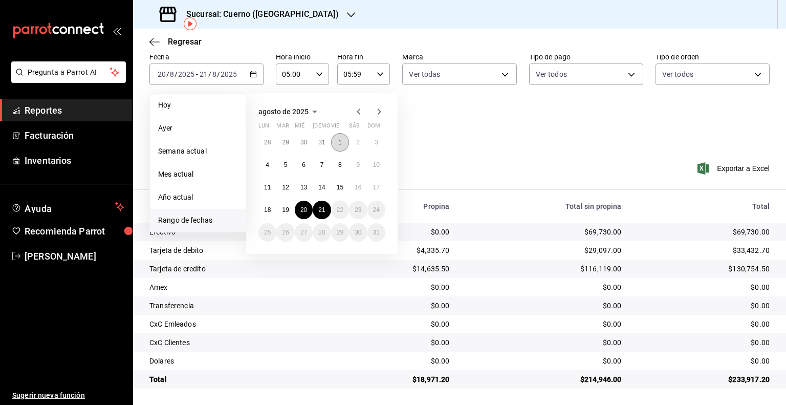
click at [344, 139] on button "1" at bounding box center [340, 142] width 18 height 18
click at [319, 208] on abbr "21" at bounding box center [321, 209] width 7 height 7
type input "00:00"
type input "23:59"
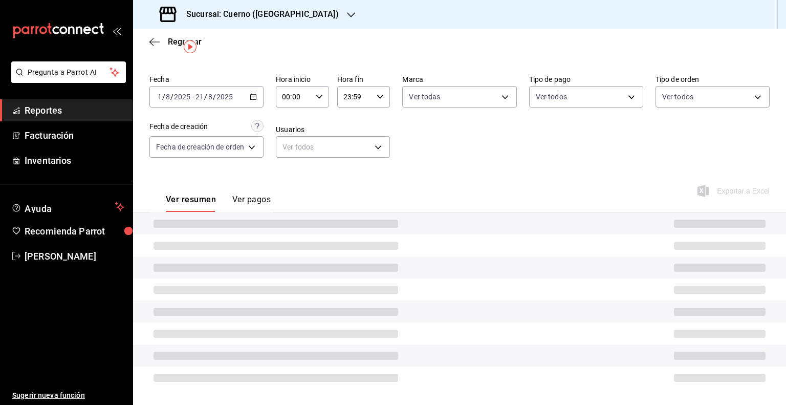
scroll to position [24, 0]
click at [314, 97] on div "00:00 Hora inicio" at bounding box center [302, 97] width 53 height 22
click at [288, 139] on button "05" at bounding box center [290, 143] width 22 height 20
type input "05:00"
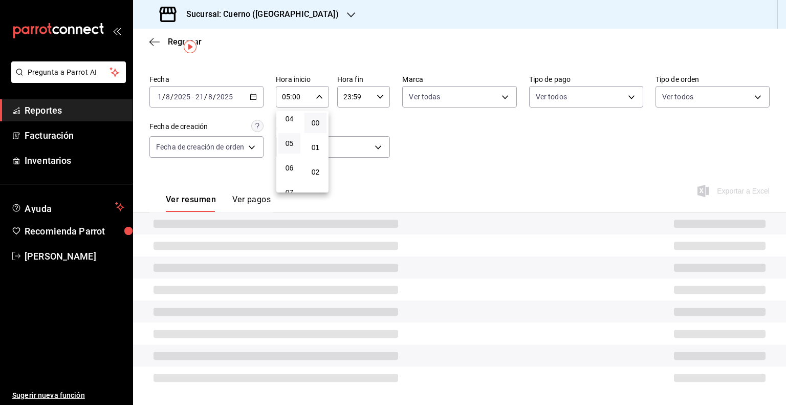
click at [353, 99] on div at bounding box center [393, 202] width 786 height 405
click at [372, 100] on div "23:59 Hora fin" at bounding box center [363, 97] width 53 height 22
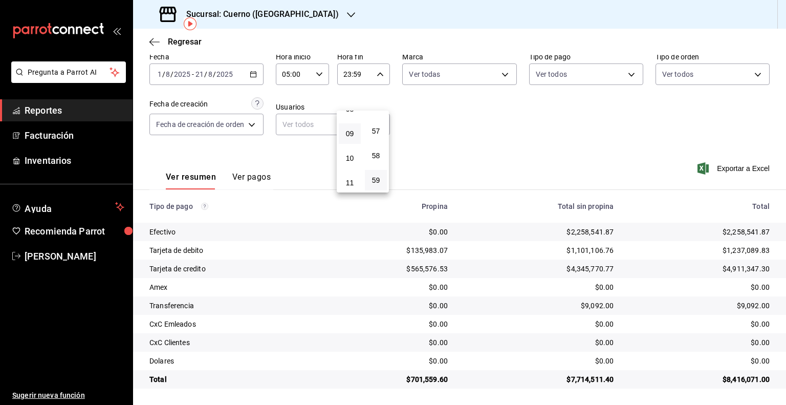
scroll to position [108, 0]
click at [350, 144] on button "05" at bounding box center [350, 137] width 22 height 20
type input "05:59"
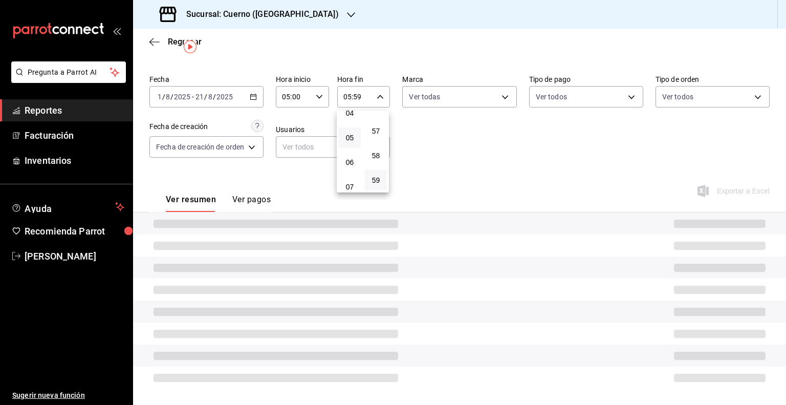
click at [488, 97] on div at bounding box center [393, 202] width 786 height 405
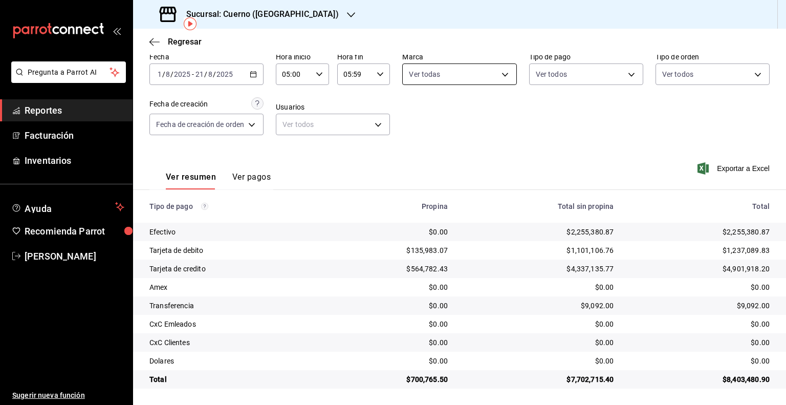
click at [505, 73] on body "Pregunta a Parrot AI Reportes Facturación Inventarios Ayuda Recomienda Parrot […" at bounding box center [393, 202] width 786 height 405
click at [662, 138] on div at bounding box center [393, 202] width 786 height 405
click at [721, 162] on span "Exportar a Excel" at bounding box center [735, 168] width 70 height 12
click at [157, 42] on icon "button" at bounding box center [155, 41] width 10 height 9
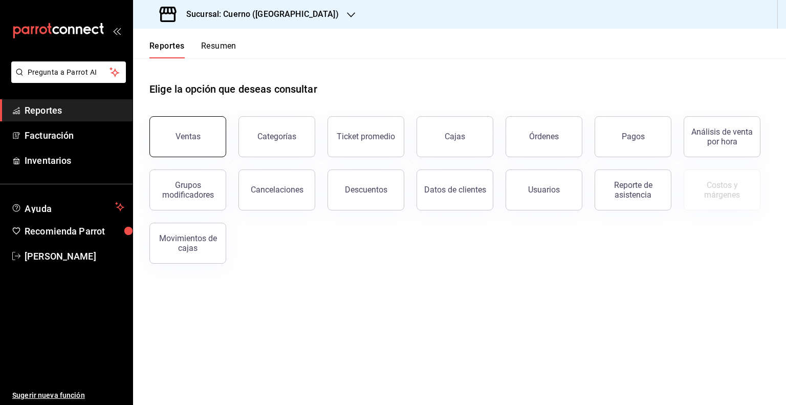
click at [202, 131] on button "Ventas" at bounding box center [188, 136] width 77 height 41
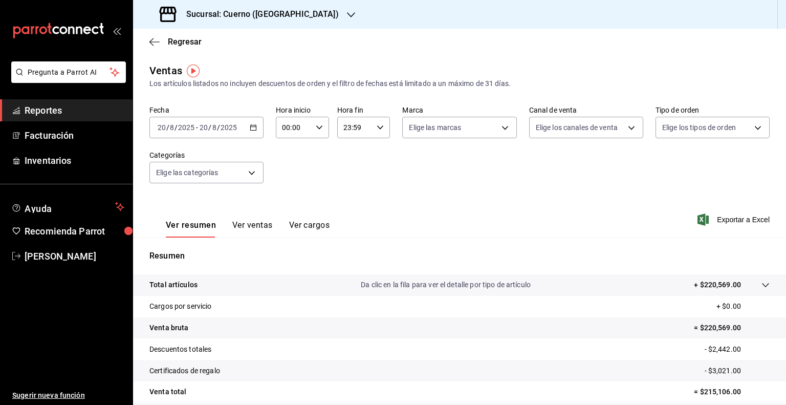
click at [220, 128] on input "2025" at bounding box center [228, 127] width 17 height 8
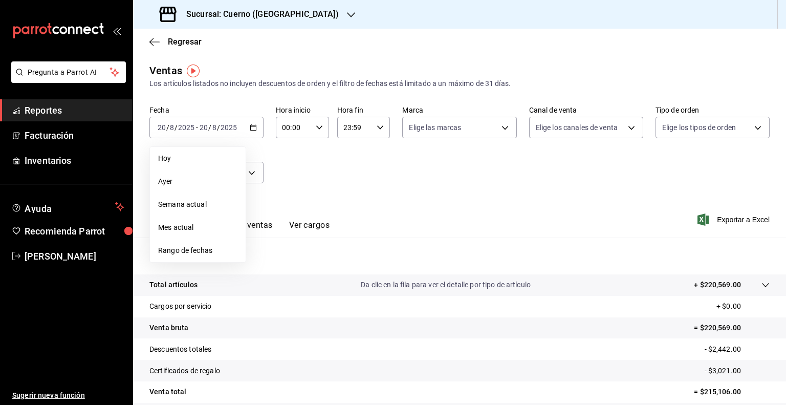
click at [397, 177] on div "Fecha [DATE] [DATE] - [DATE] [DATE] [DATE] [DATE] Semana actual Mes actual Rang…" at bounding box center [460, 150] width 621 height 90
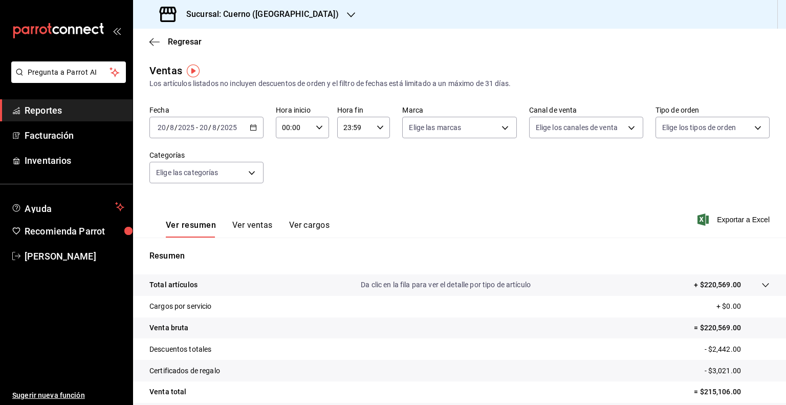
click at [221, 118] on div "[DATE] [DATE] - [DATE] [DATE]" at bounding box center [207, 128] width 114 height 22
click at [221, 126] on input "2025" at bounding box center [228, 127] width 17 height 8
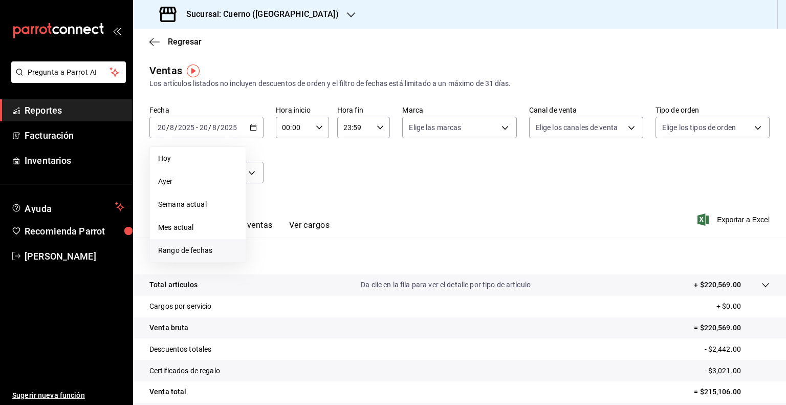
click at [190, 254] on span "Rango de fechas" at bounding box center [197, 250] width 79 height 11
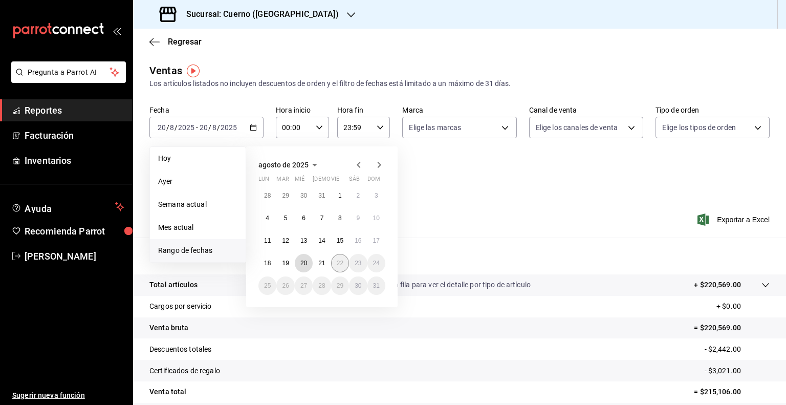
drag, startPoint x: 302, startPoint y: 257, endPoint x: 331, endPoint y: 263, distance: 29.7
click at [302, 258] on button "20" at bounding box center [304, 263] width 18 height 18
click at [312, 263] on button "20" at bounding box center [304, 263] width 18 height 18
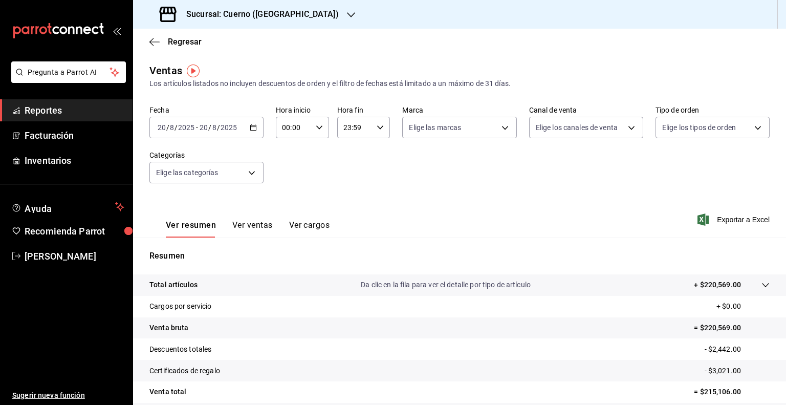
click at [223, 131] on input "2025" at bounding box center [228, 127] width 17 height 8
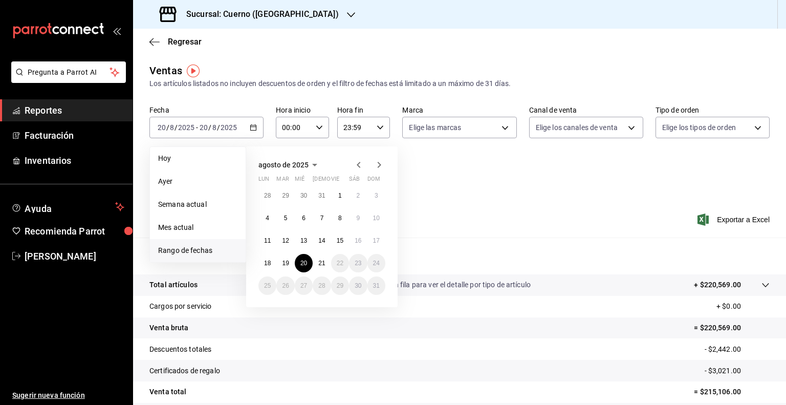
click at [311, 269] on div "28 29 30 31 1 2 3 4 5 6 7 8 9 10 11 12 13 14 15 16 17 18 19 20 21 22 23 24 25 2…" at bounding box center [322, 240] width 127 height 109
click at [324, 264] on abbr "21" at bounding box center [321, 263] width 7 height 7
click at [314, 264] on button "21" at bounding box center [322, 263] width 18 height 18
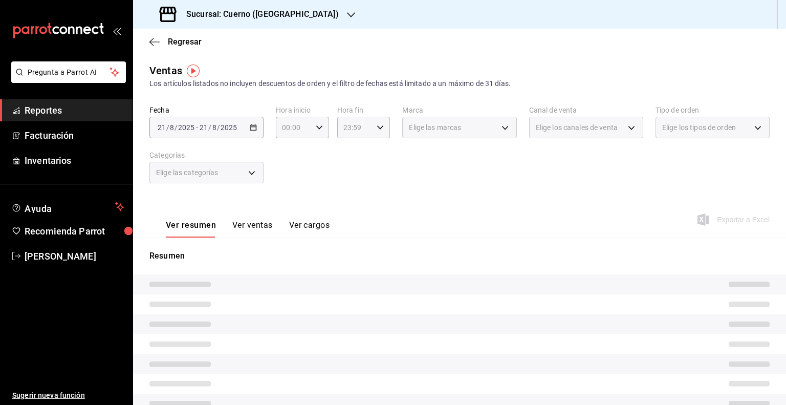
click at [305, 263] on div "Resumen" at bounding box center [459, 358] width 653 height 216
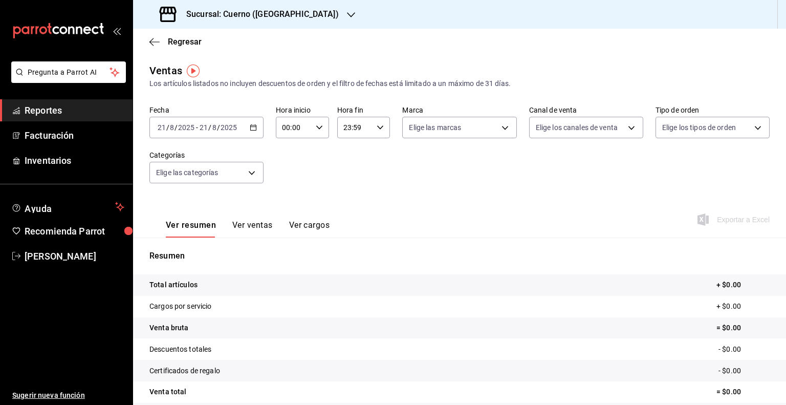
click at [244, 127] on div "[DATE] [DATE] - [DATE] [DATE]" at bounding box center [207, 128] width 114 height 22
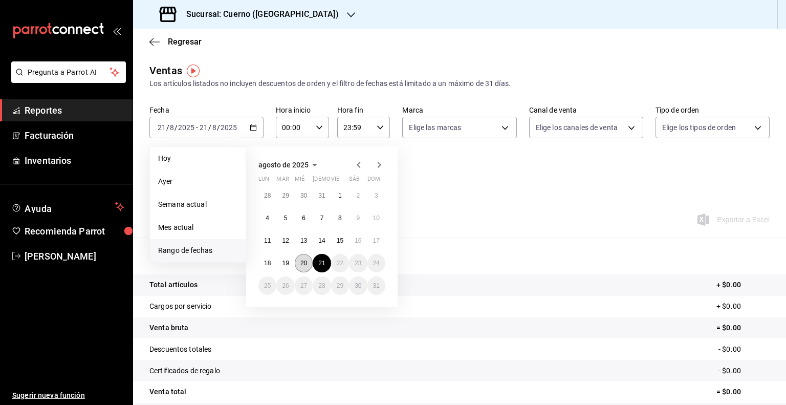
click at [301, 255] on button "20" at bounding box center [304, 263] width 18 height 18
click at [313, 262] on button "21" at bounding box center [322, 263] width 18 height 18
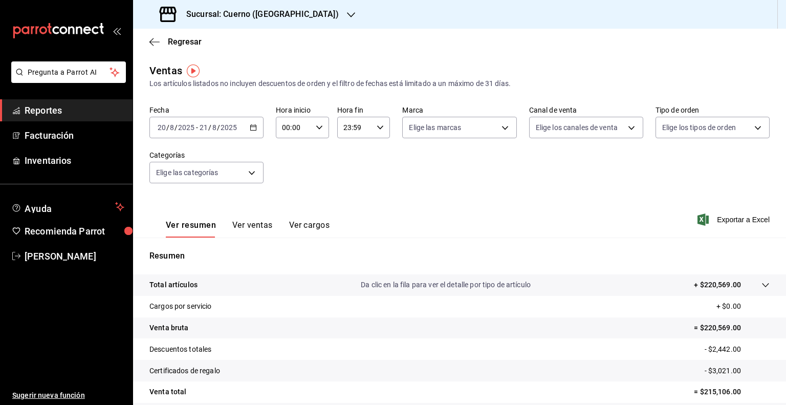
click at [309, 137] on input "00:00" at bounding box center [294, 127] width 36 height 20
click at [286, 178] on span "05" at bounding box center [288, 174] width 10 height 8
type input "05:00"
click at [369, 133] on div at bounding box center [393, 202] width 786 height 405
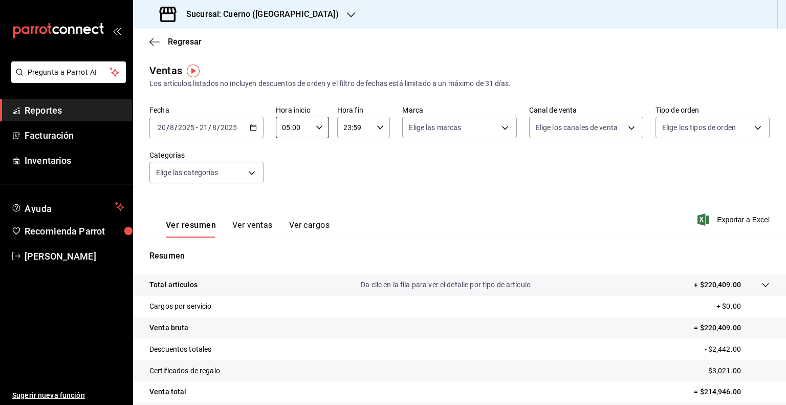
click at [371, 132] on div "23:59 Hora fin" at bounding box center [363, 128] width 53 height 22
click at [347, 169] on span "05" at bounding box center [348, 168] width 10 height 8
type input "05:59"
click at [489, 131] on div at bounding box center [393, 202] width 786 height 405
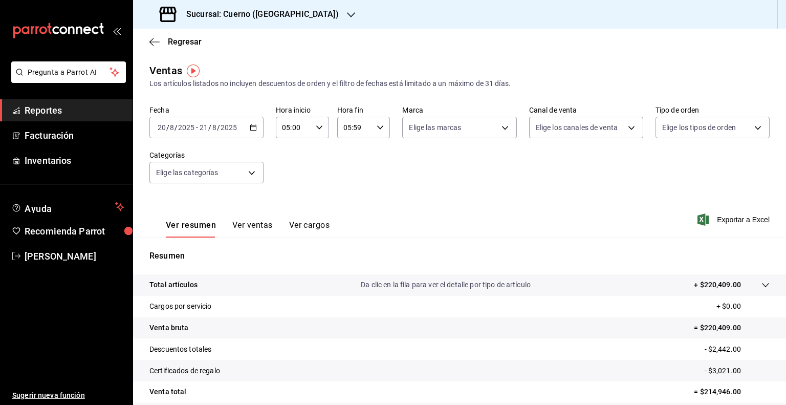
click at [489, 131] on body "Pregunta a Parrot AI Reportes Facturación Inventarios Ayuda Recomienda Parrot […" at bounding box center [393, 202] width 786 height 405
click at [436, 202] on span "Cuerno (Andares)" at bounding box center [468, 201] width 80 height 11
type input "c9e961b9-bc29-480f-a65c-324ff110f526"
checkbox input "true"
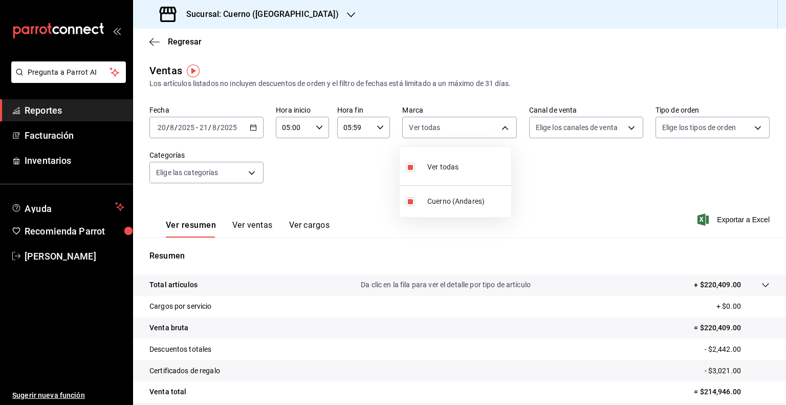
drag, startPoint x: 735, startPoint y: 350, endPoint x: 717, endPoint y: 352, distance: 18.5
click at [717, 352] on div at bounding box center [393, 202] width 786 height 405
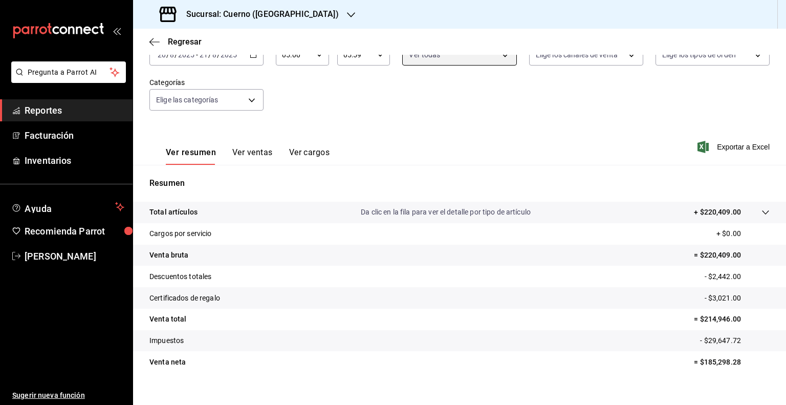
scroll to position [86, 0]
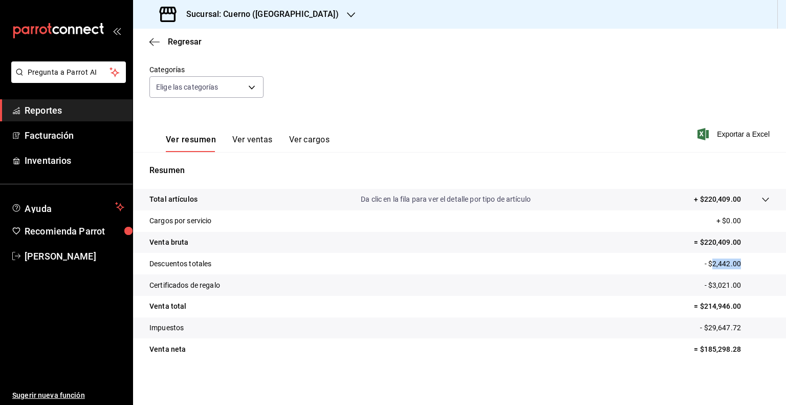
drag, startPoint x: 737, startPoint y: 263, endPoint x: 707, endPoint y: 265, distance: 30.8
click at [707, 265] on p "- $2,442.00" at bounding box center [737, 264] width 65 height 11
drag, startPoint x: 735, startPoint y: 286, endPoint x: 707, endPoint y: 284, distance: 28.7
click at [707, 284] on p "- $3,021.00" at bounding box center [737, 285] width 65 height 11
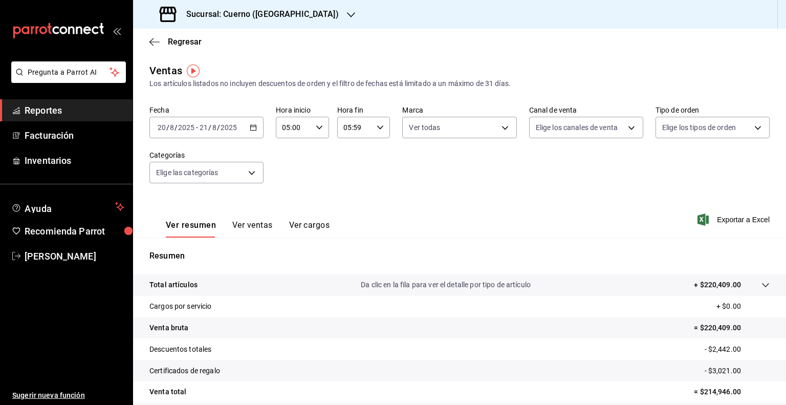
click at [226, 123] on input "2025" at bounding box center [228, 127] width 17 height 8
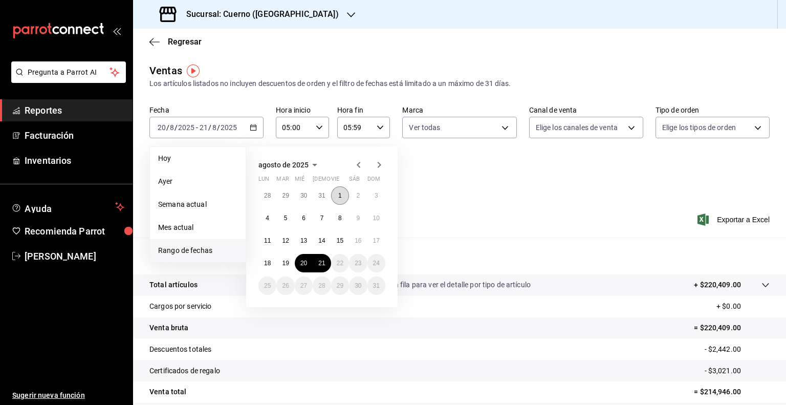
click at [339, 195] on abbr "1" at bounding box center [340, 195] width 4 height 7
click at [322, 264] on abbr "21" at bounding box center [321, 263] width 7 height 7
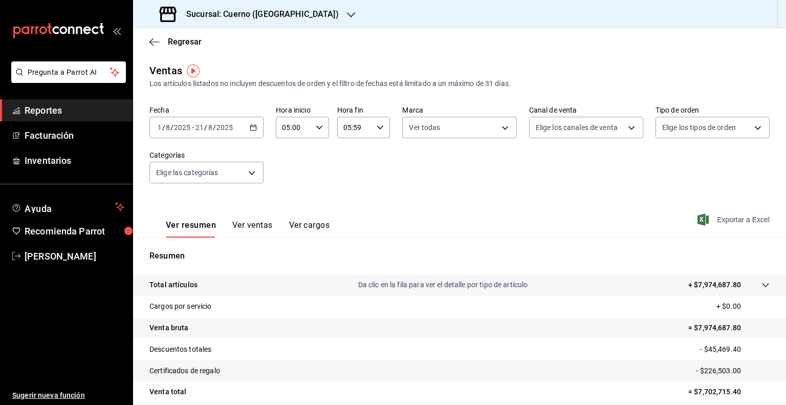
click at [733, 221] on span "Exportar a Excel" at bounding box center [735, 220] width 70 height 12
